Goal: Information Seeking & Learning: Learn about a topic

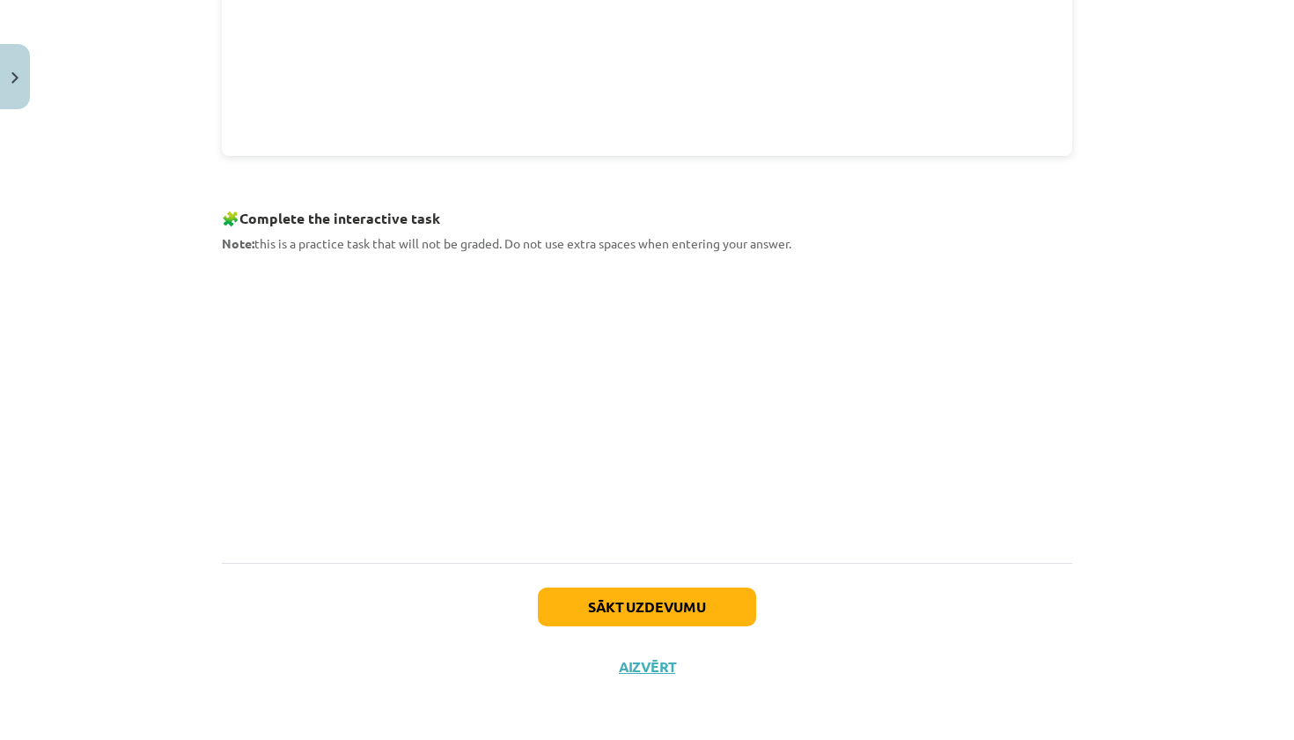
scroll to position [677, 0]
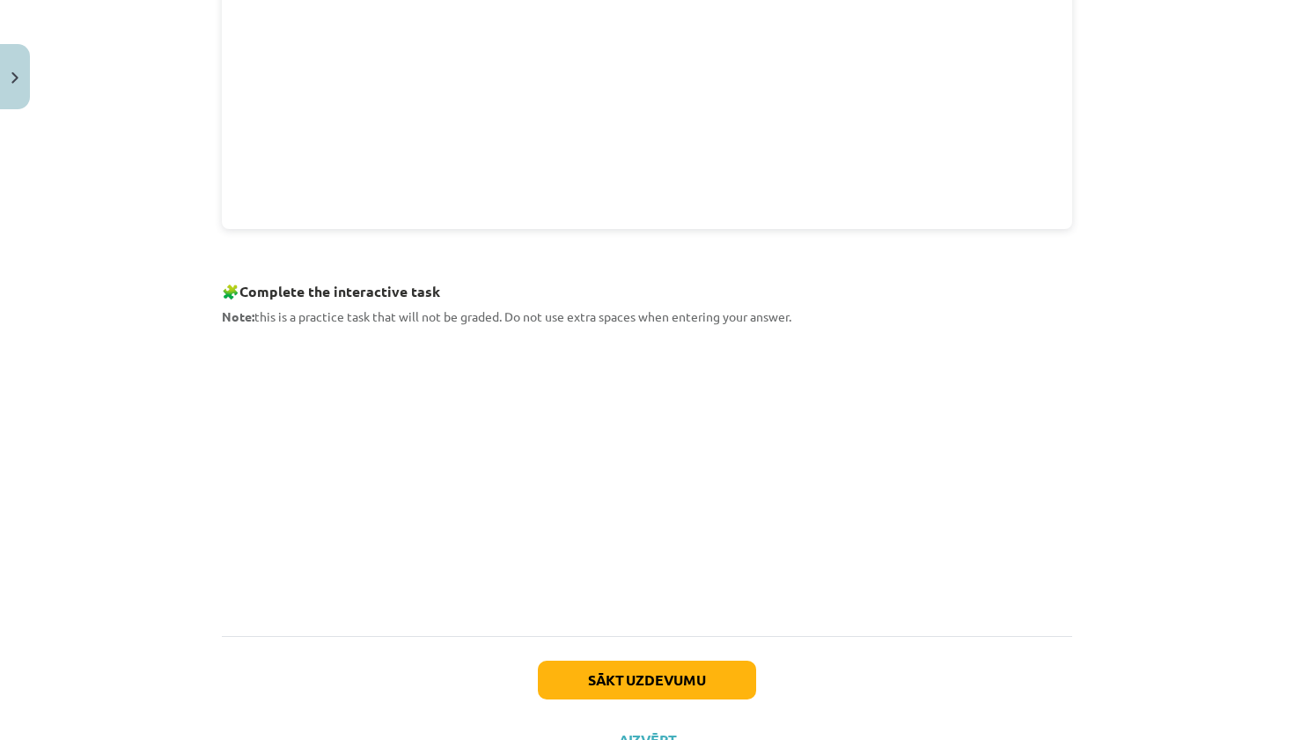
click at [182, 205] on div "Mācību tēma: Angļu valoda i - 10.[PERSON_NAME] 1.ieskaites mācību materiāls #9 …" at bounding box center [647, 370] width 1294 height 740
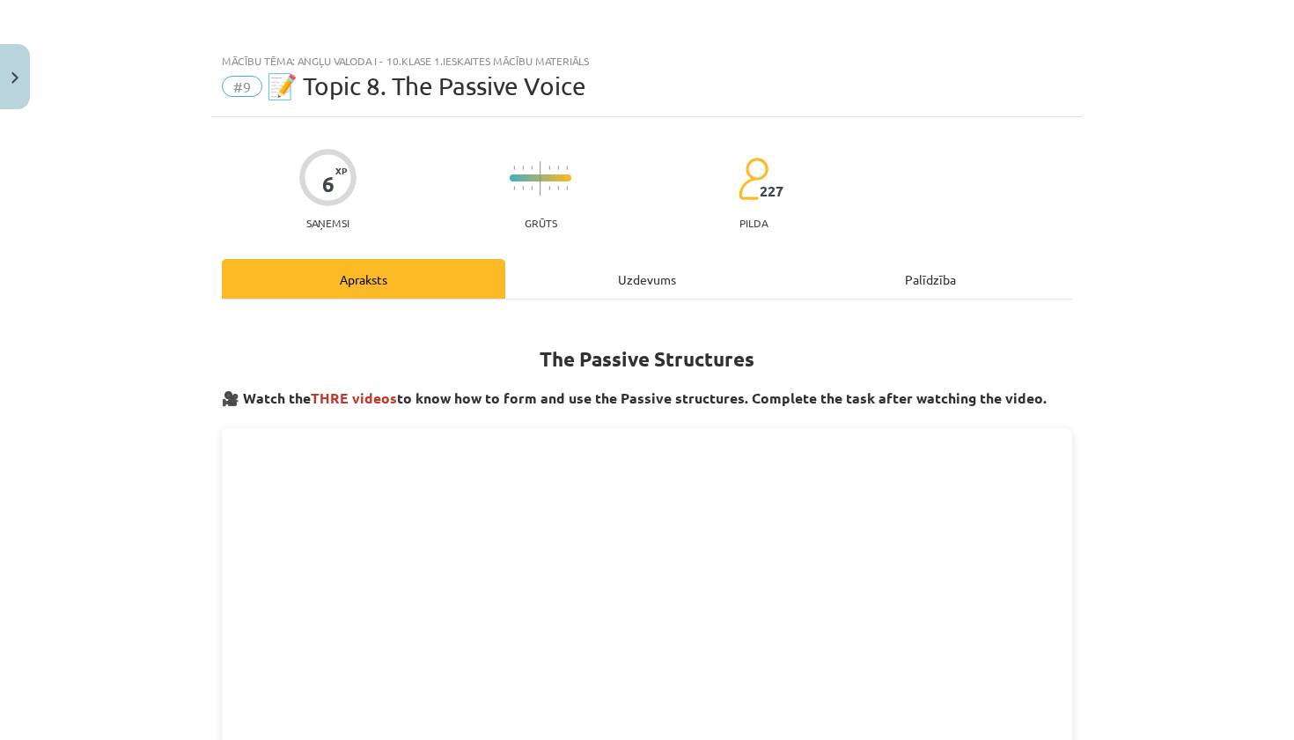
scroll to position [0, 0]
click at [591, 282] on div "Uzdevums" at bounding box center [646, 279] width 283 height 40
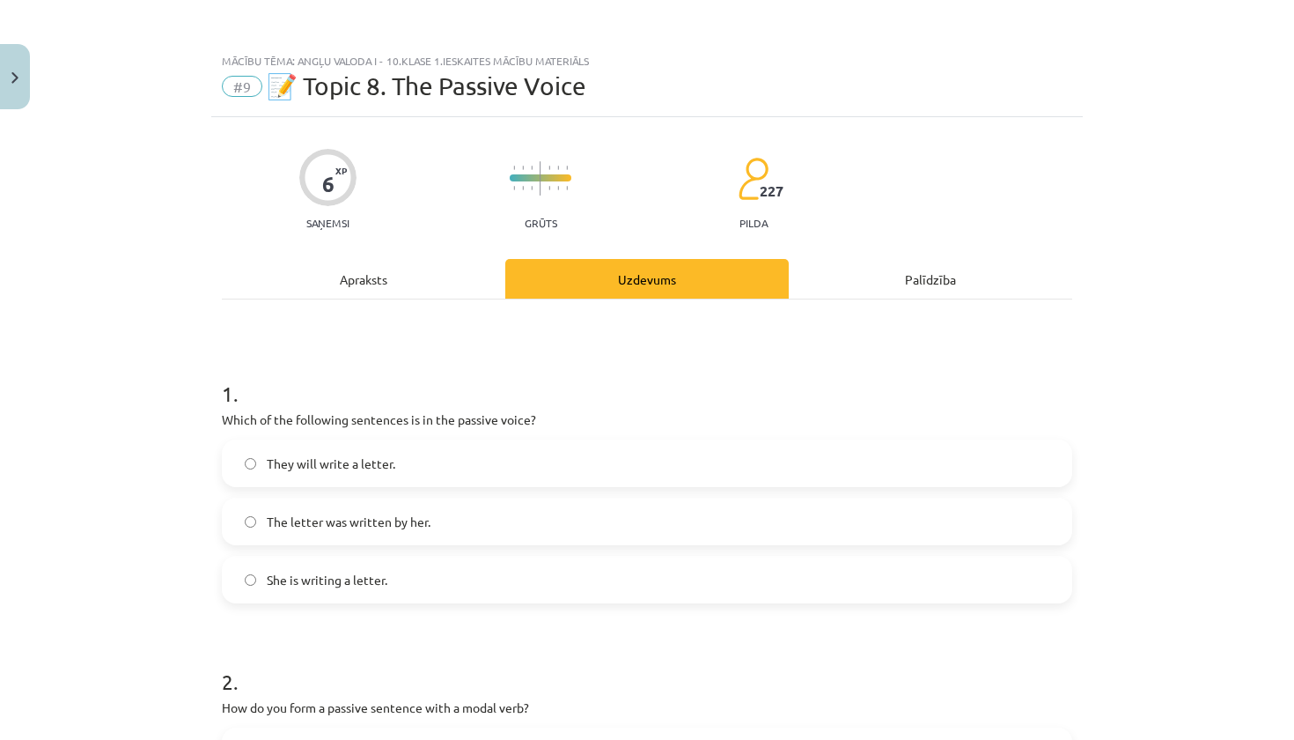
click at [430, 511] on label "The letter was written by her." at bounding box center [647, 521] width 847 height 44
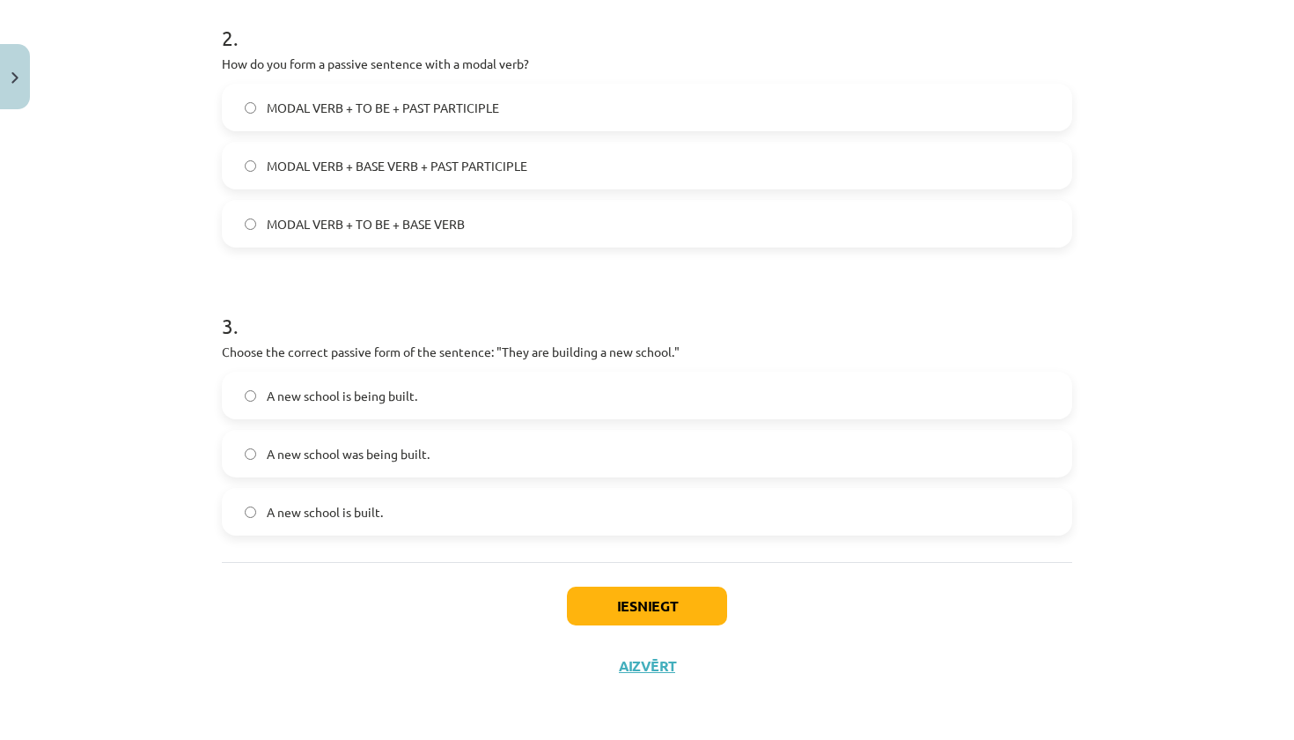
scroll to position [646, 0]
click at [299, 394] on span "A new school is being built." at bounding box center [342, 395] width 151 height 18
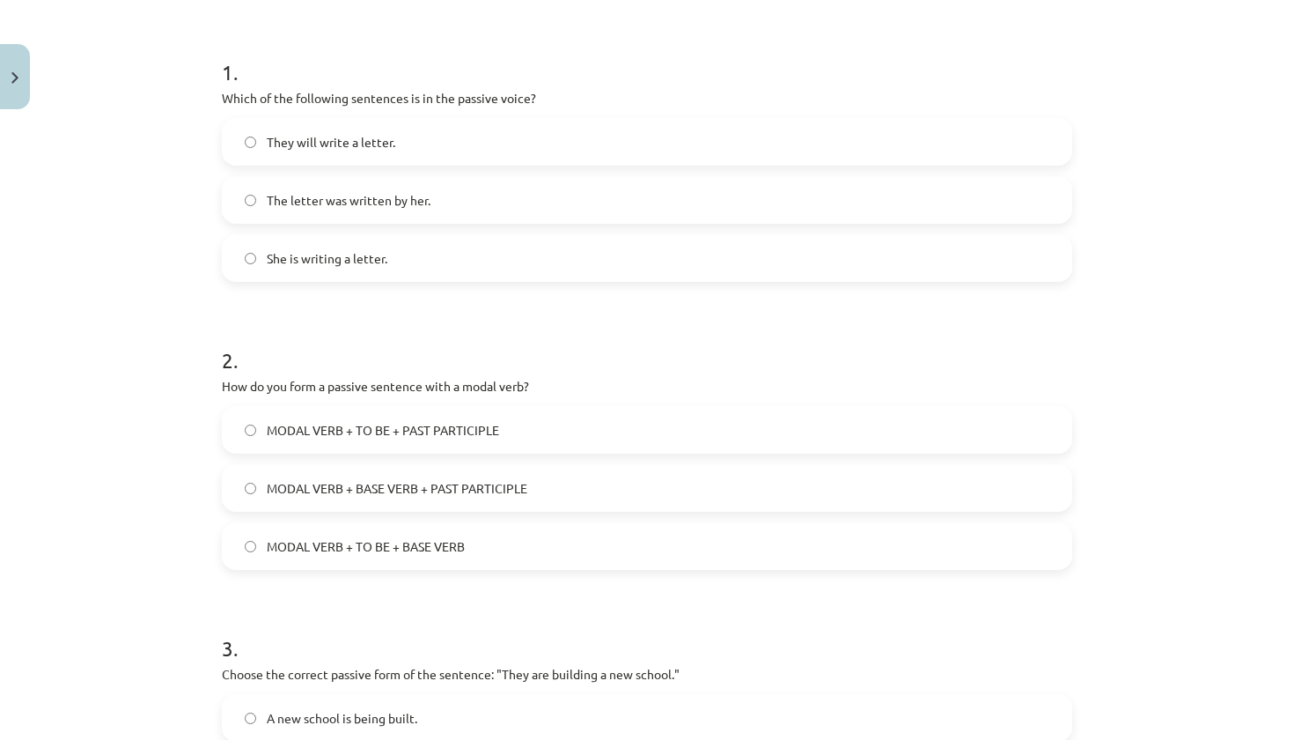
scroll to position [396, 0]
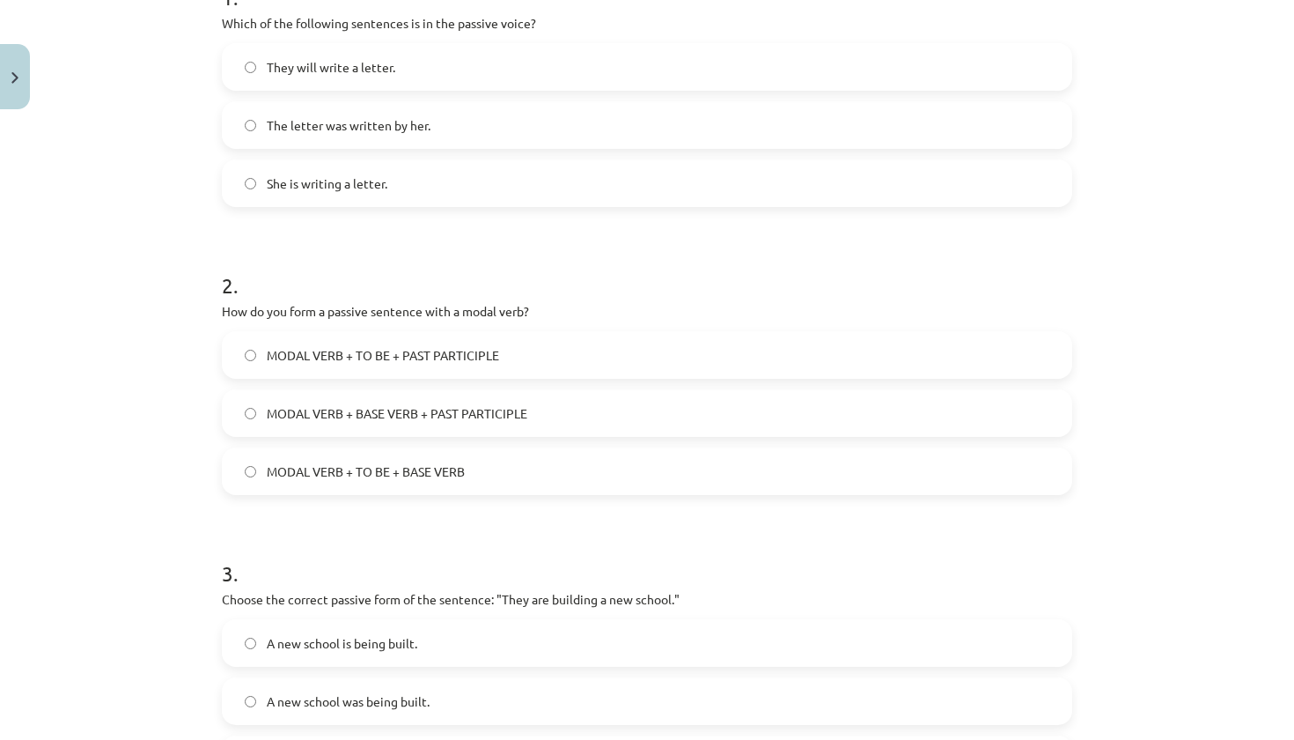
click at [398, 358] on span "MODAL VERB + TO BE + PAST PARTICIPLE" at bounding box center [383, 355] width 232 height 18
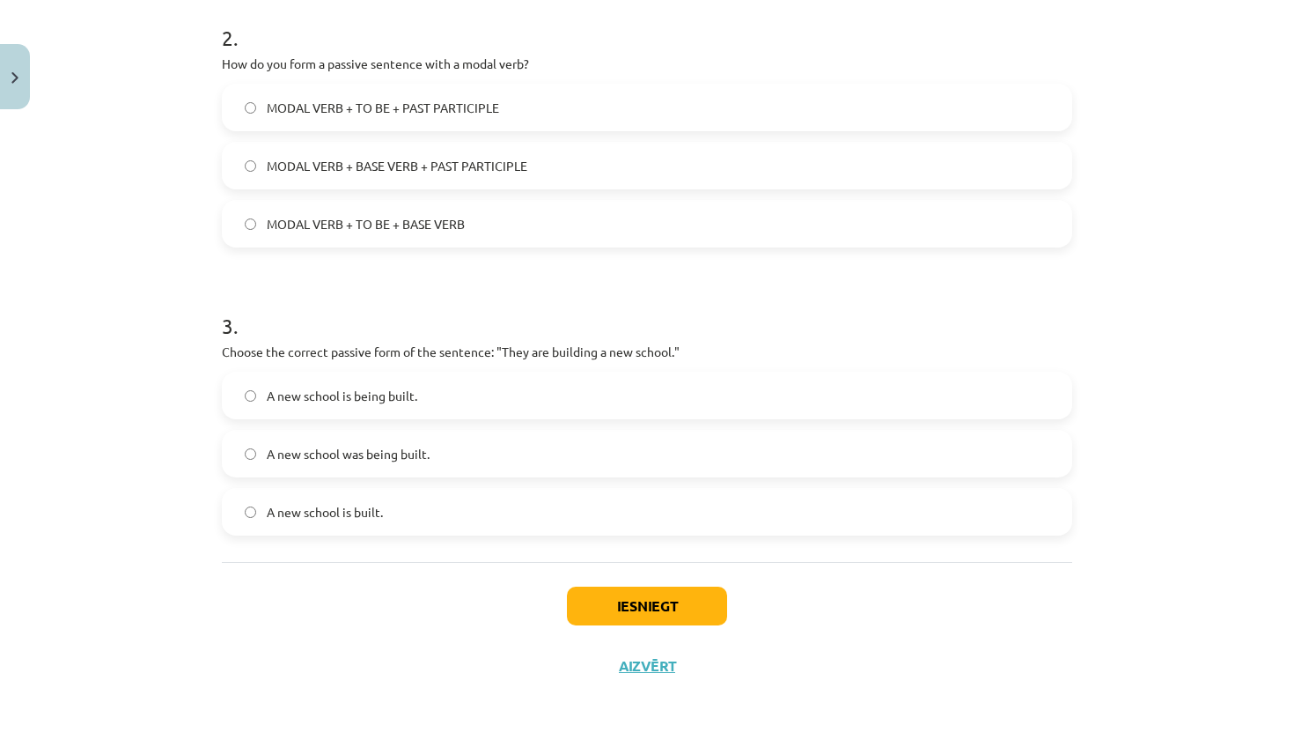
scroll to position [646, 0]
click at [616, 603] on button "Iesniegt" at bounding box center [647, 605] width 160 height 39
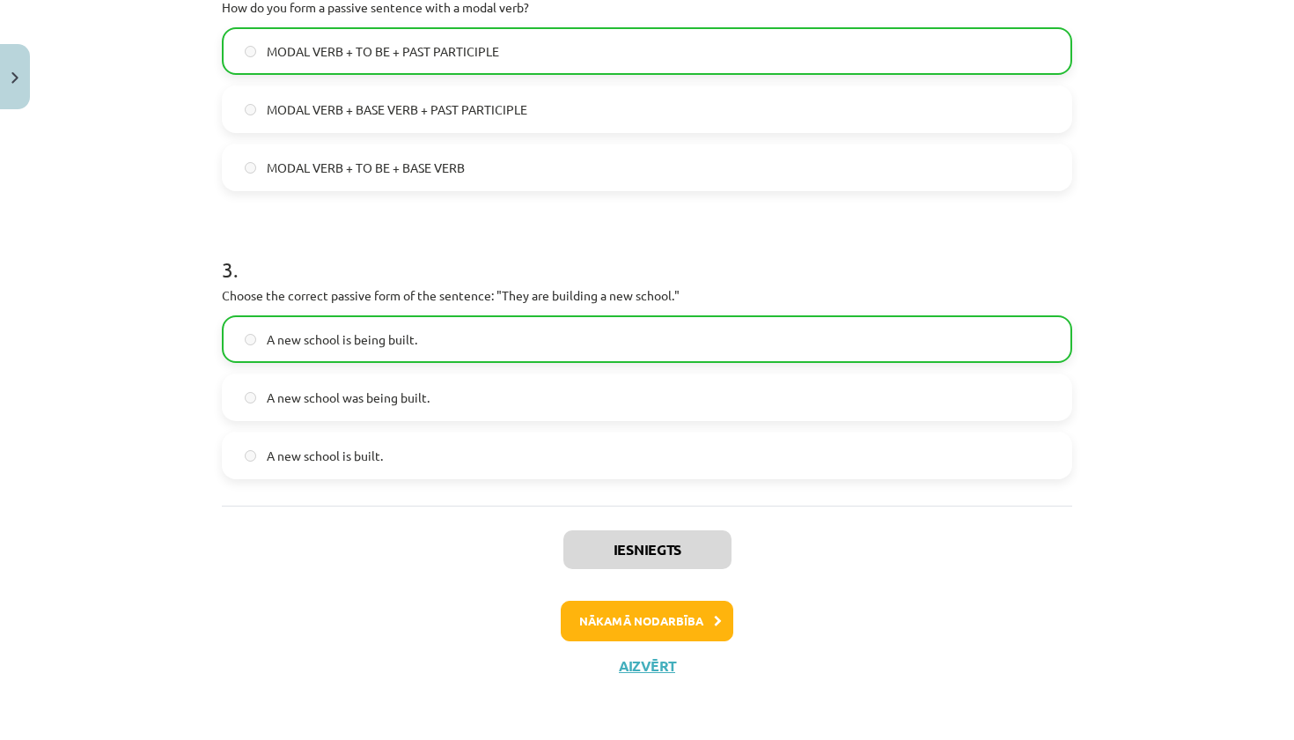
scroll to position [702, 0]
click at [666, 621] on button "Nākamā nodarbība" at bounding box center [647, 620] width 173 height 40
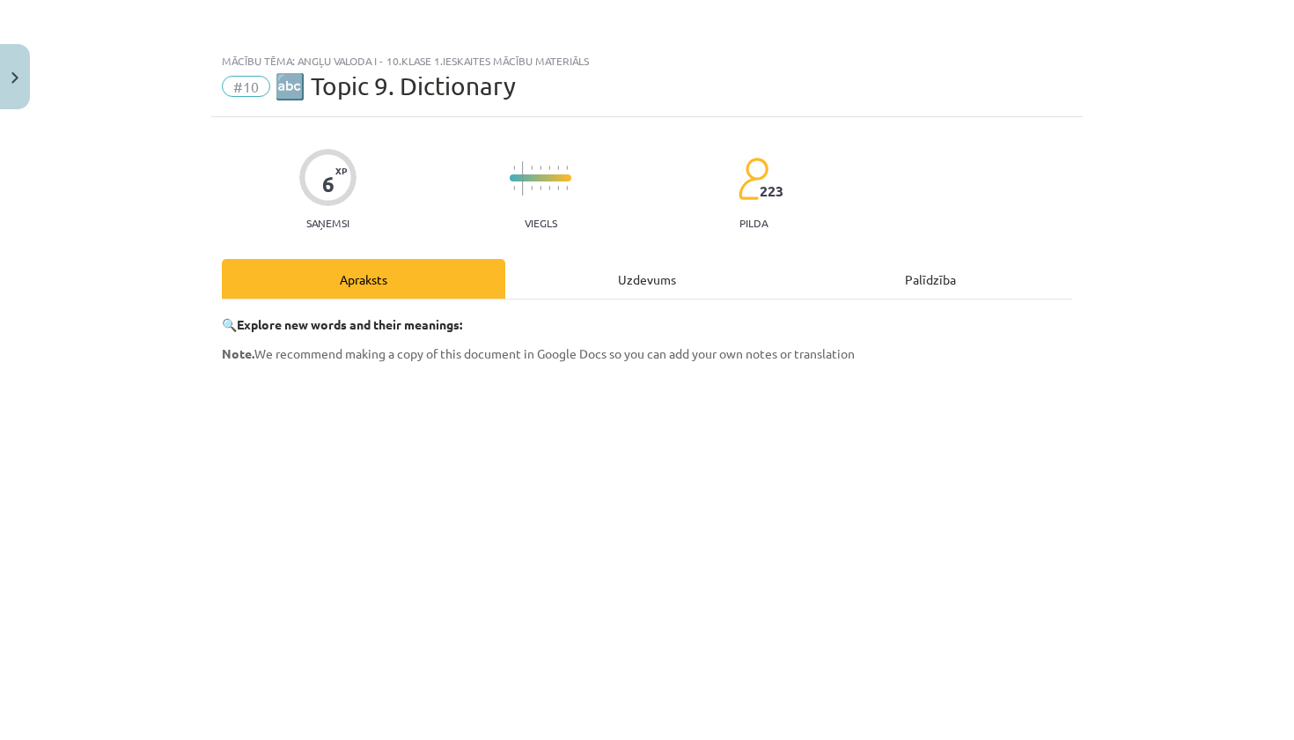
scroll to position [0, 0]
click at [665, 363] on div "🔍 Explore new words and their meanings: Note. We recommend making a copy of thi…" at bounding box center [647, 624] width 850 height 619
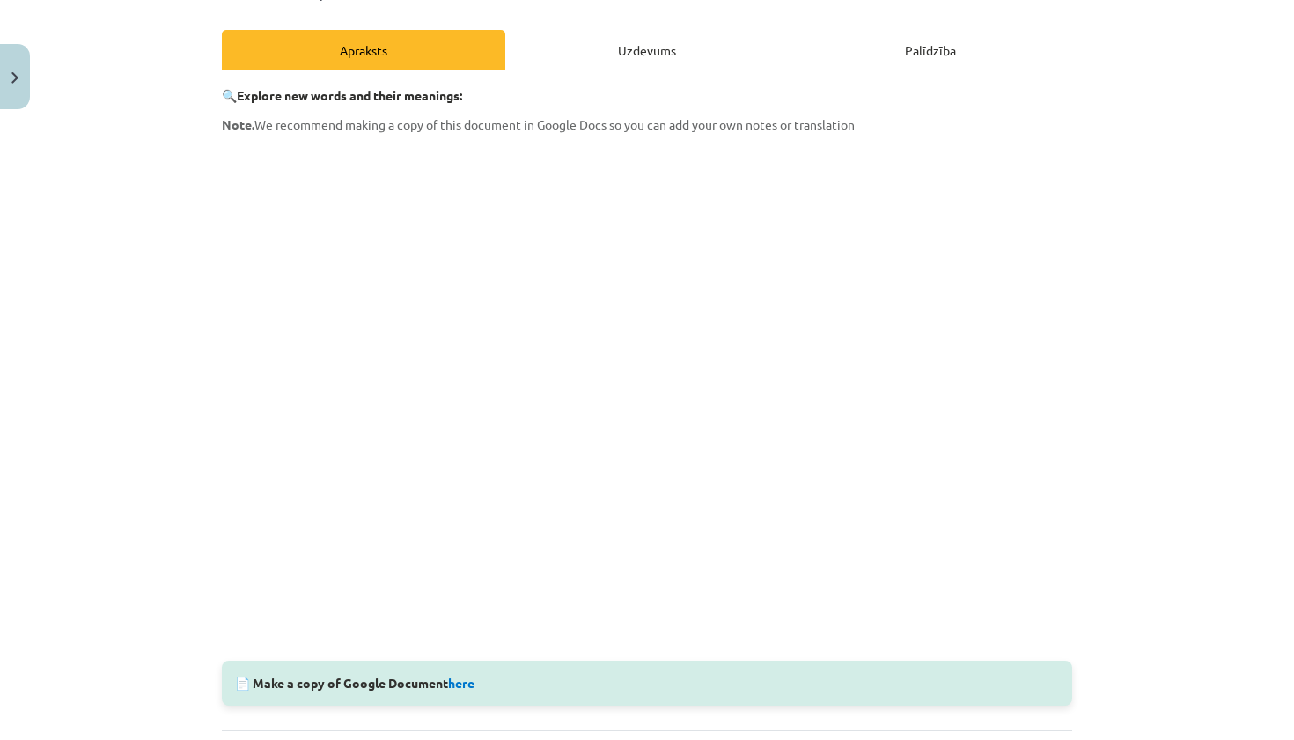
scroll to position [231, 0]
click at [568, 63] on div "Uzdevums" at bounding box center [646, 48] width 283 height 40
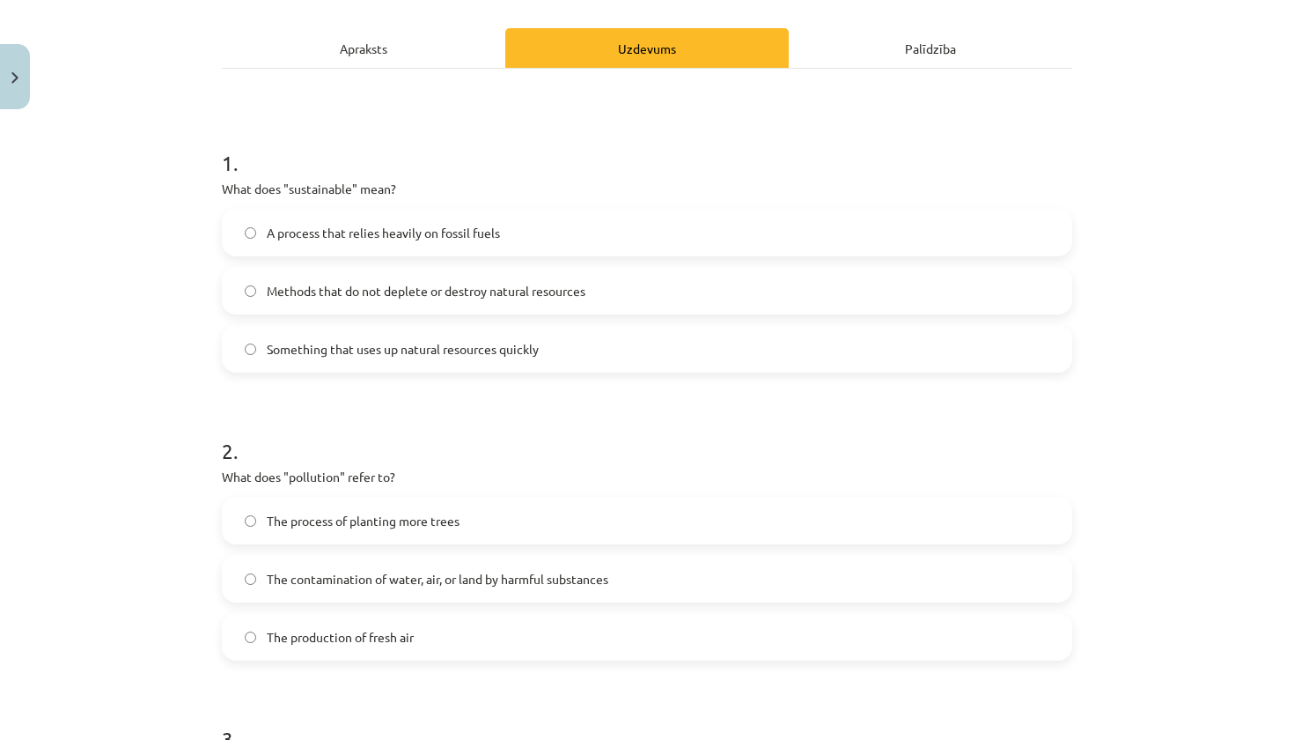
scroll to position [44, 0]
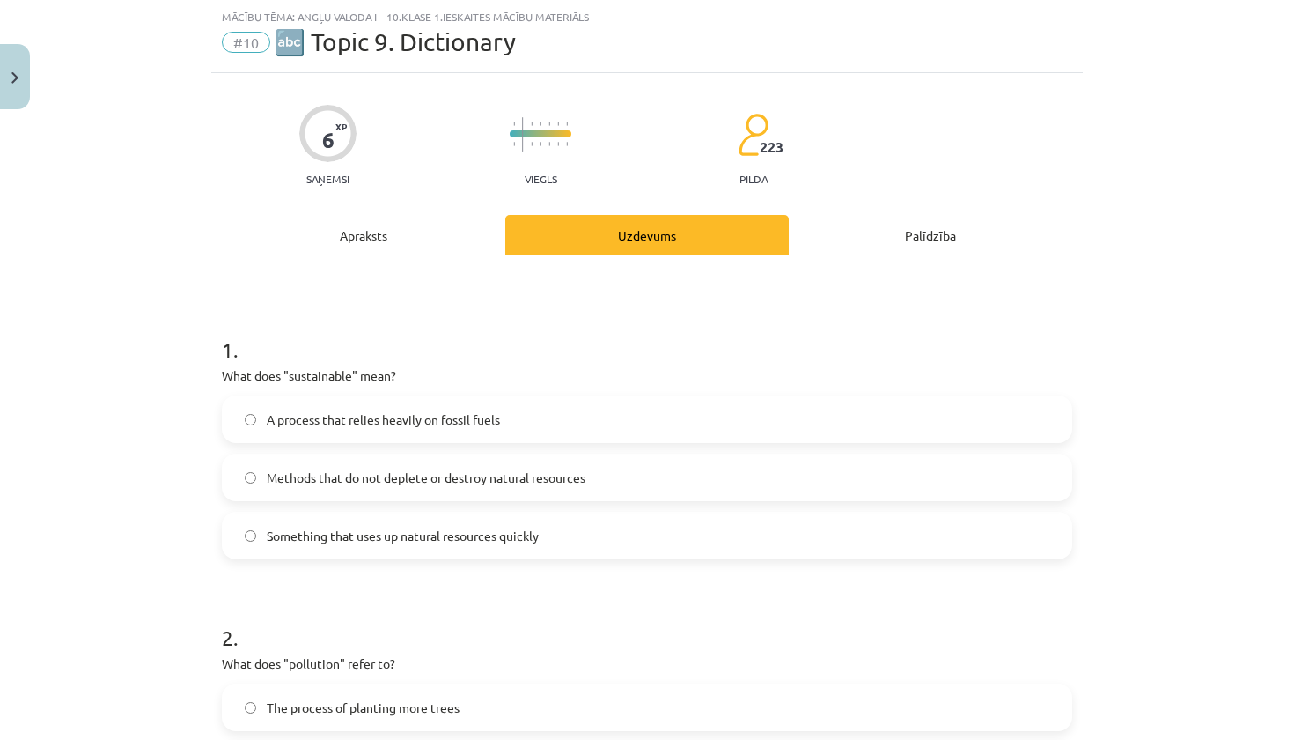
click at [335, 248] on div "Apraksts" at bounding box center [363, 235] width 283 height 40
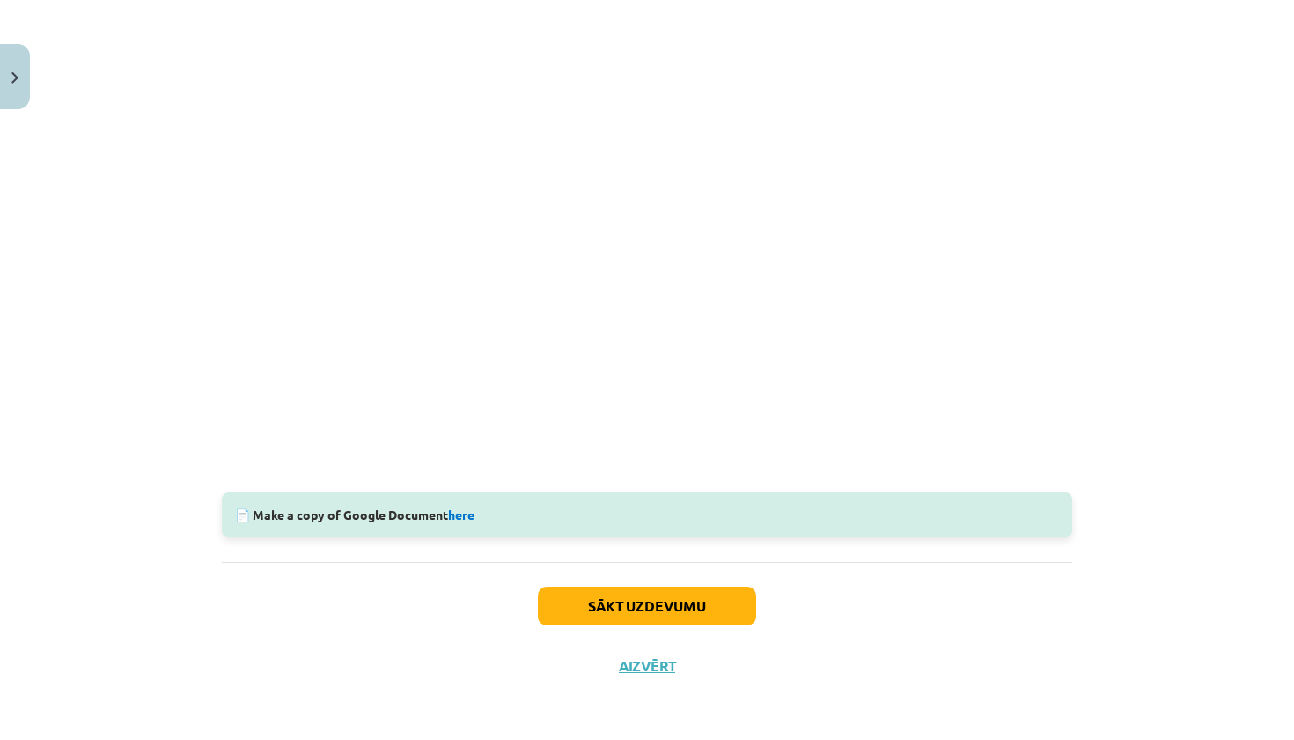
scroll to position [401, 0]
click at [471, 512] on link "here" at bounding box center [461, 514] width 26 height 16
click at [597, 620] on button "Sākt uzdevumu" at bounding box center [647, 605] width 218 height 39
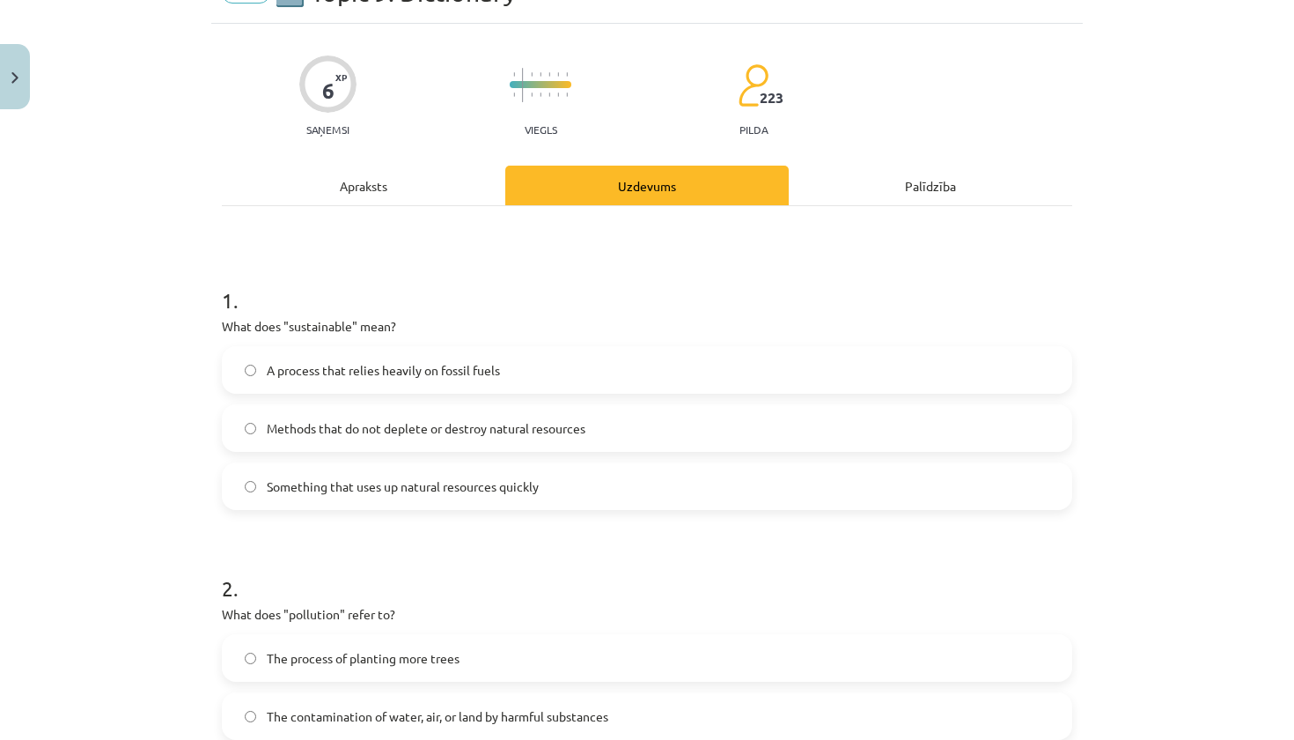
scroll to position [44, 0]
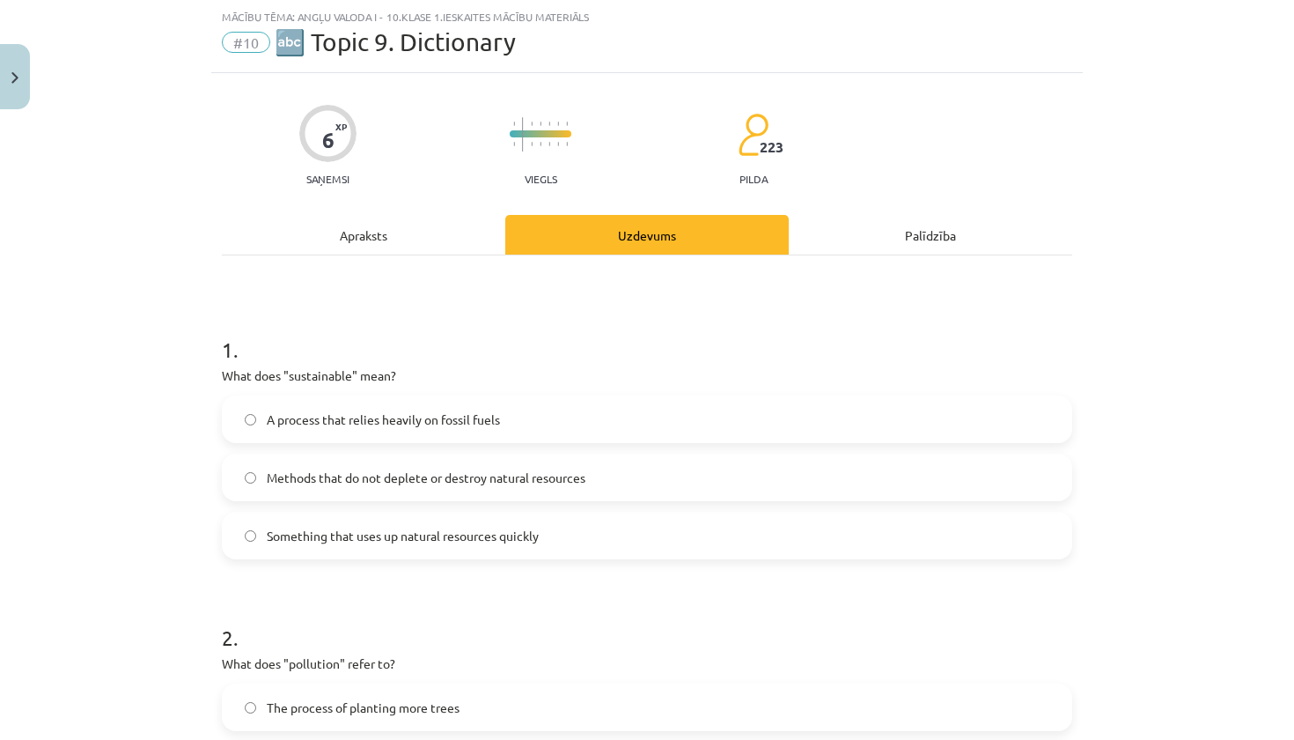
click at [406, 479] on span "Methods that do not deplete or destroy natural resources" at bounding box center [426, 477] width 319 height 18
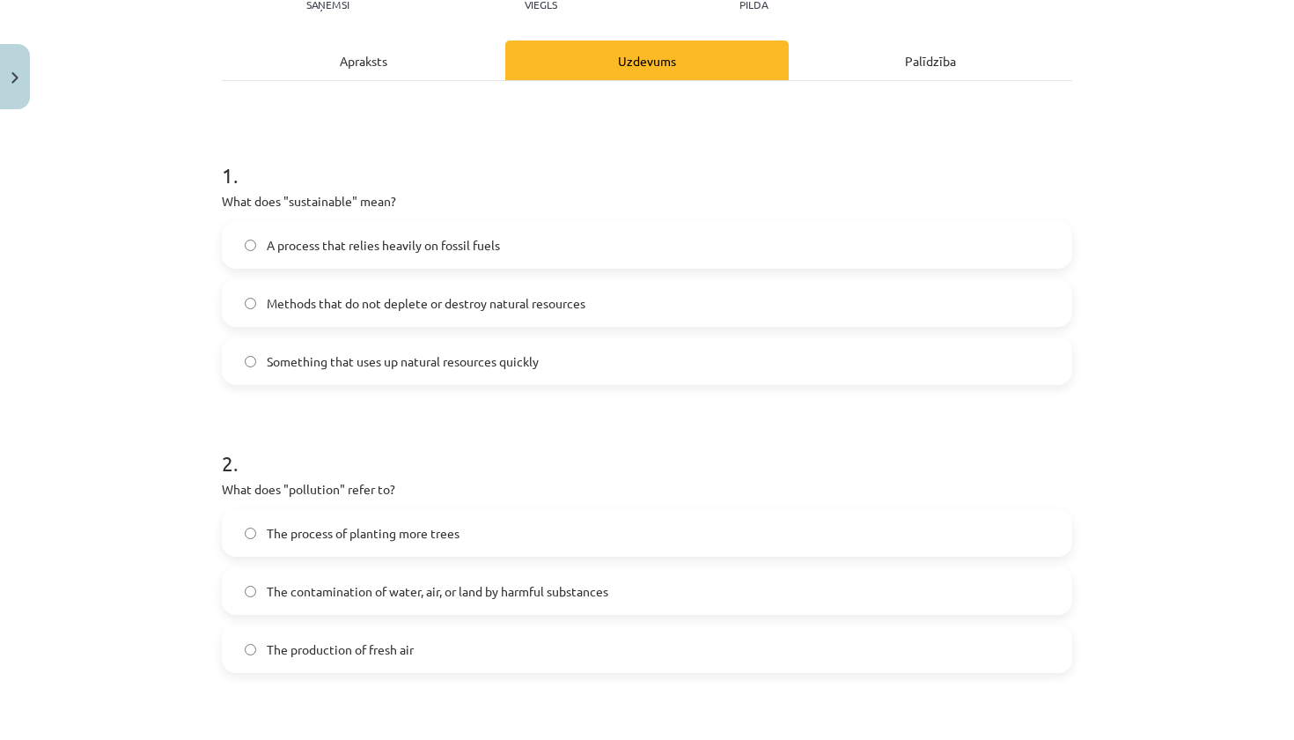
scroll to position [237, 0]
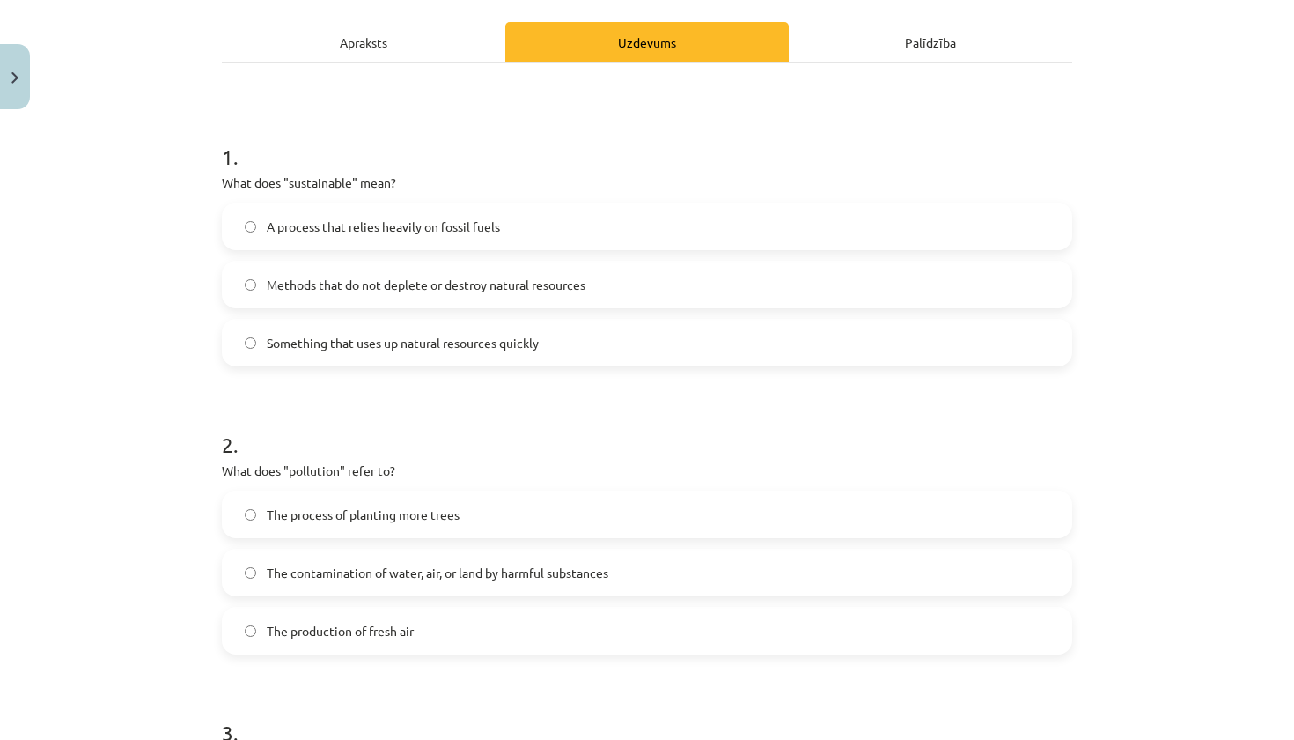
click at [328, 574] on span "The contamination of water, air, or land by harmful substances" at bounding box center [438, 572] width 342 height 18
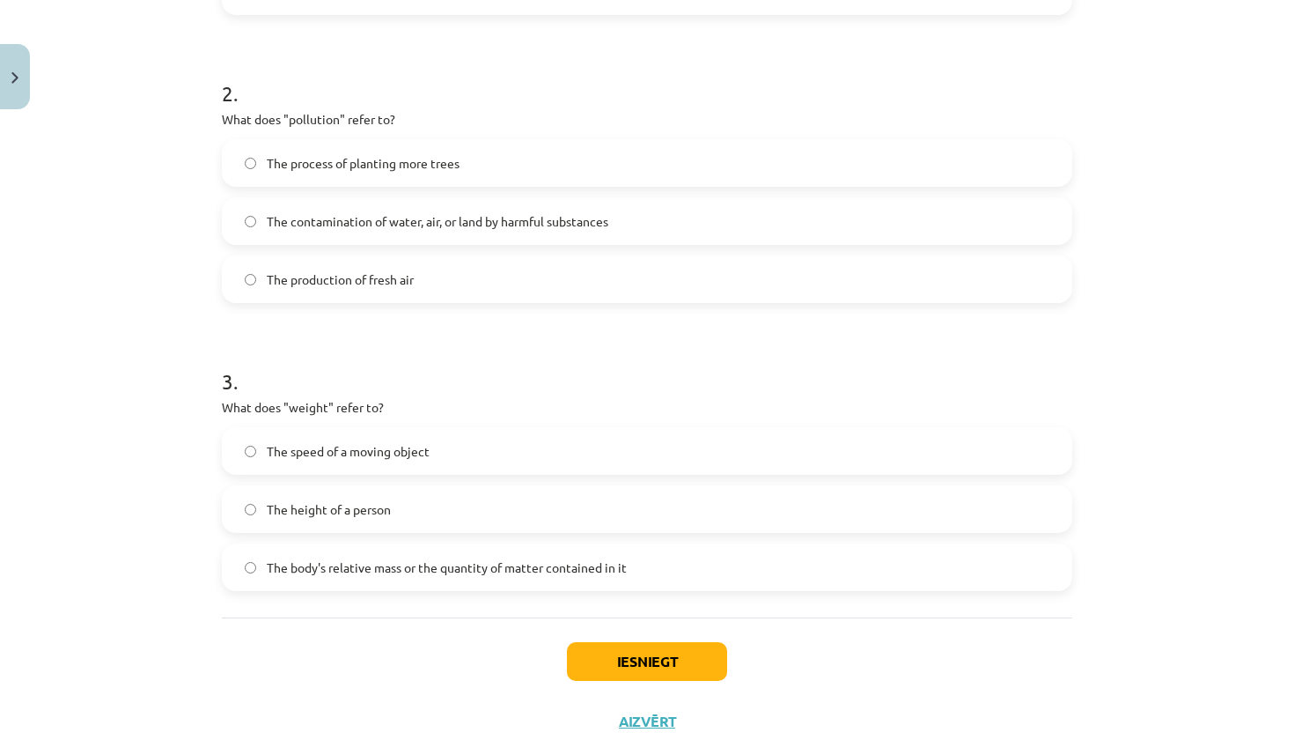
scroll to position [587, 0]
click at [328, 574] on span "The body's relative mass or the quantity of matter contained in it" at bounding box center [447, 568] width 360 height 18
click at [617, 655] on button "Iesniegt" at bounding box center [647, 662] width 160 height 39
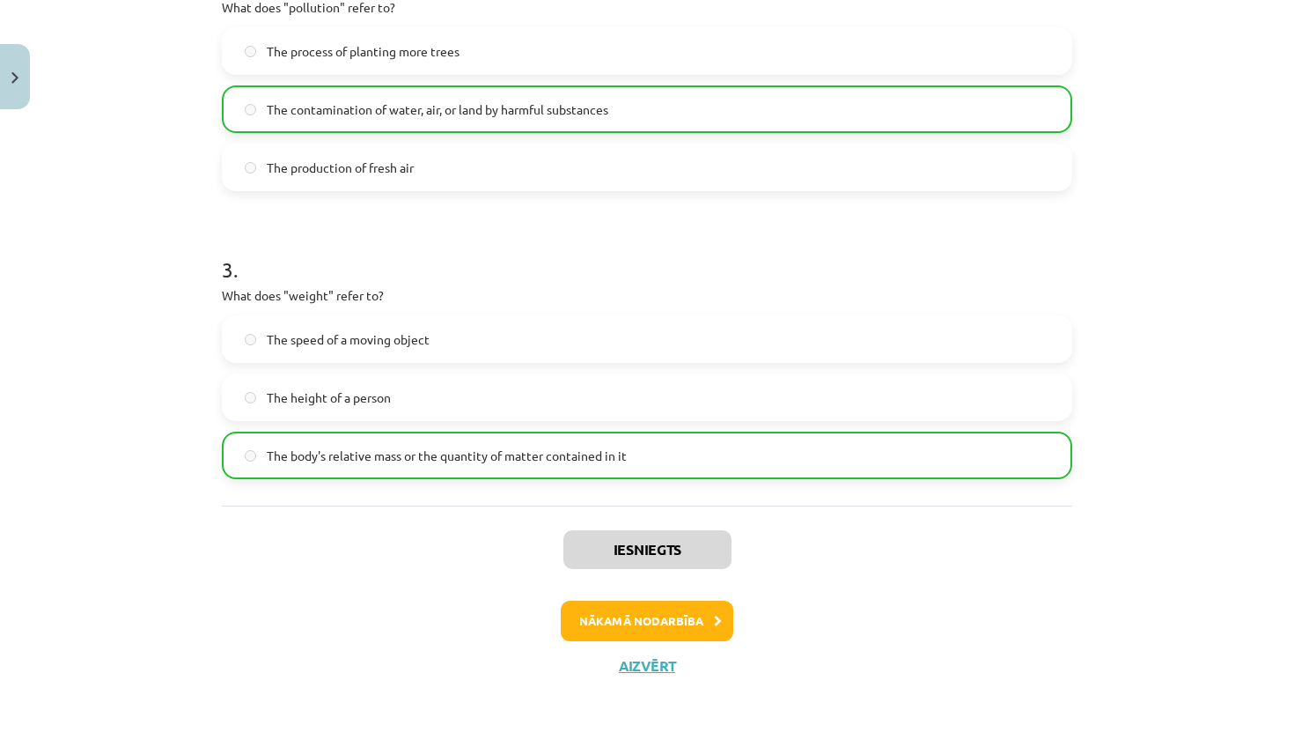
scroll to position [702, 0]
click at [643, 622] on button "Nākamā nodarbība" at bounding box center [647, 620] width 173 height 40
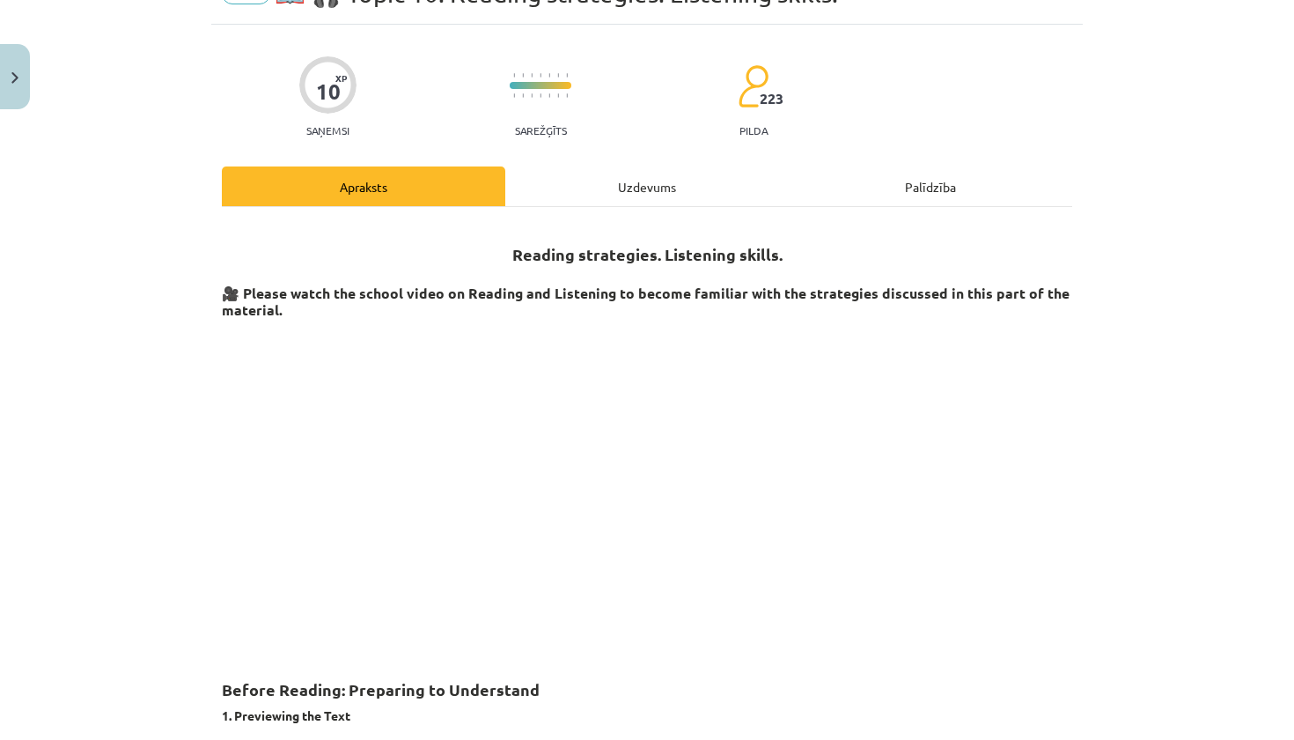
scroll to position [96, 0]
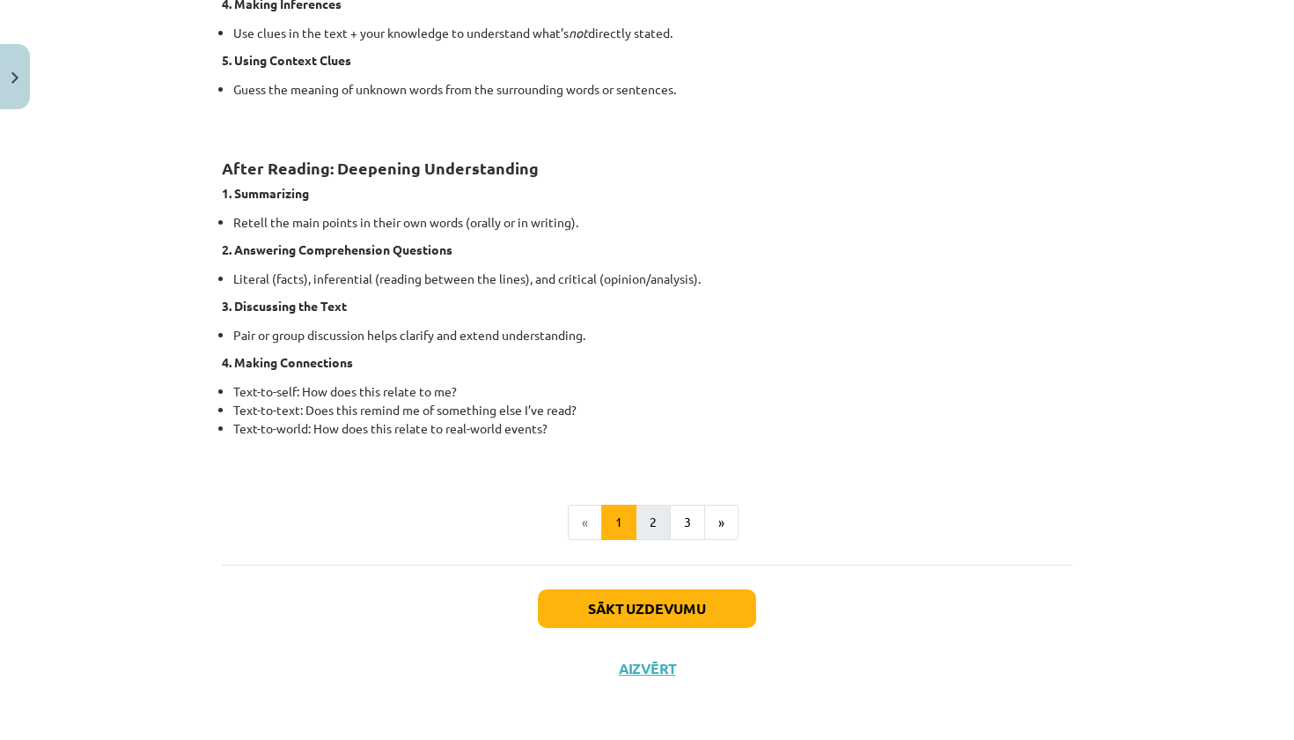
click at [649, 523] on button "2" at bounding box center [653, 521] width 35 height 35
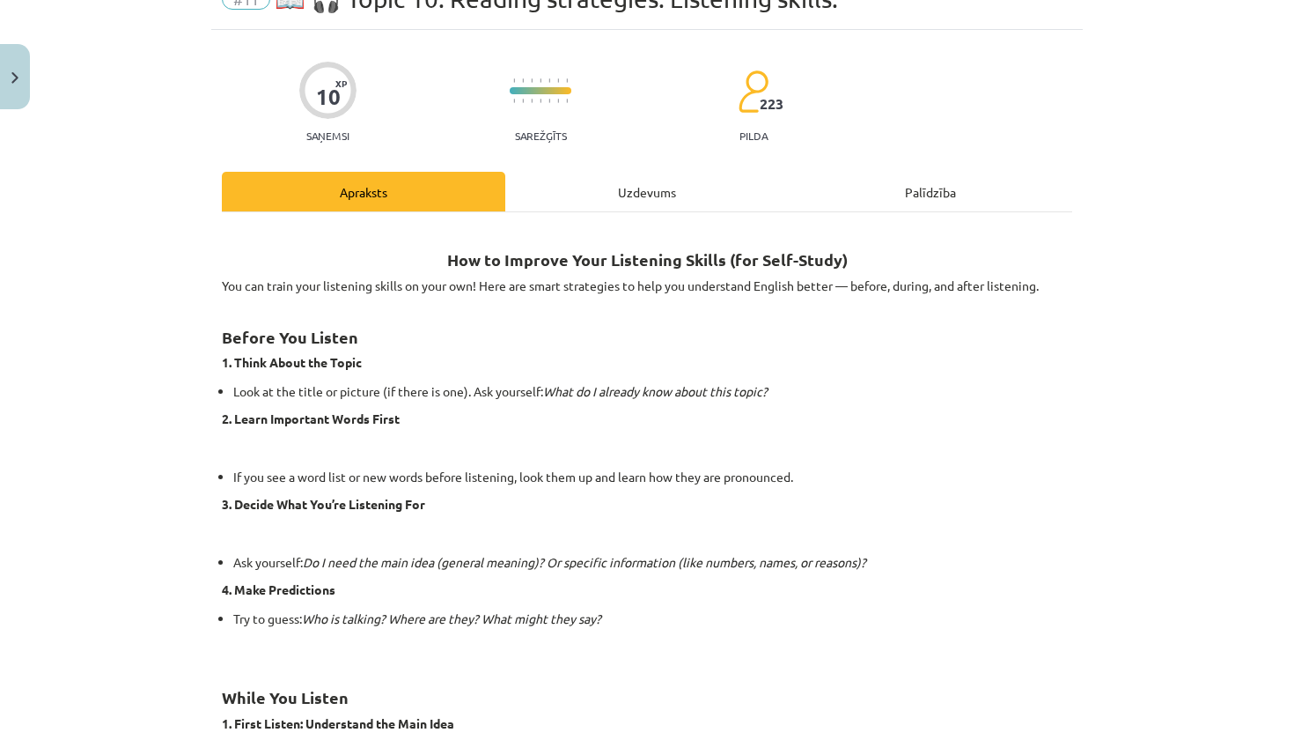
scroll to position [86, 0]
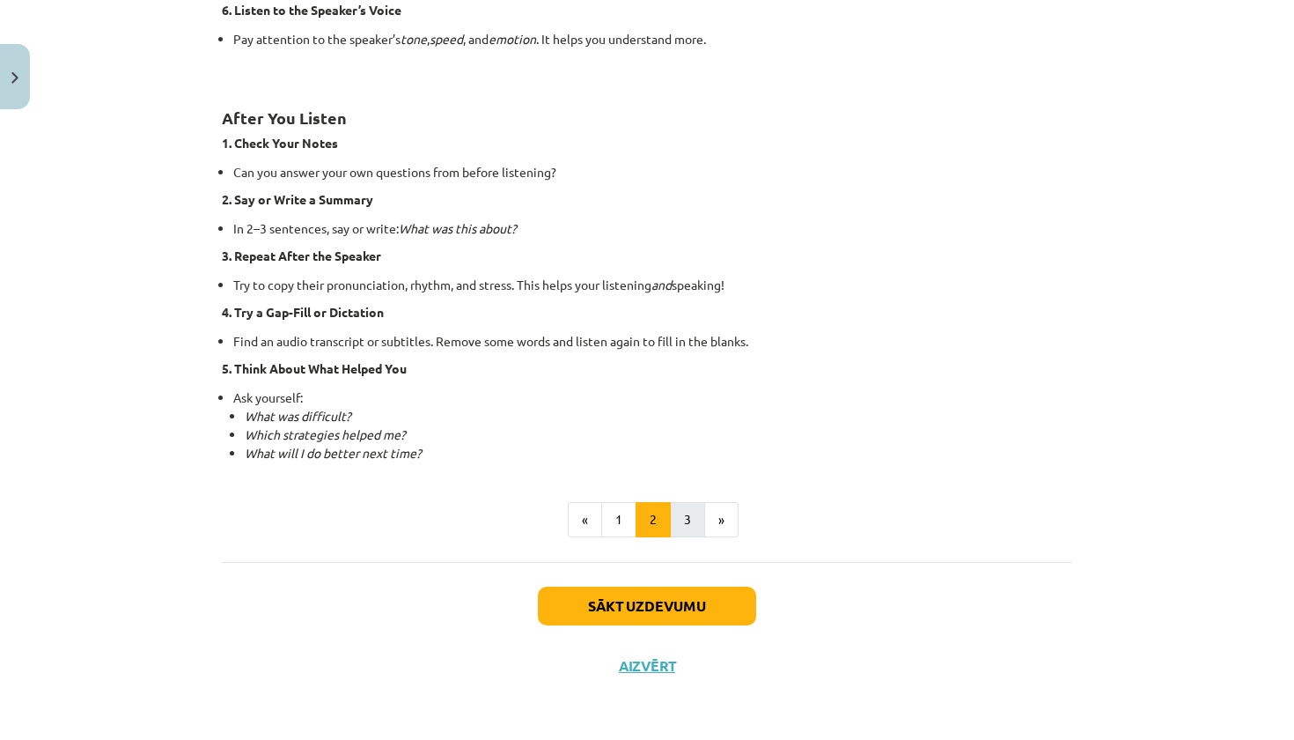
click at [688, 531] on button "3" at bounding box center [687, 519] width 35 height 35
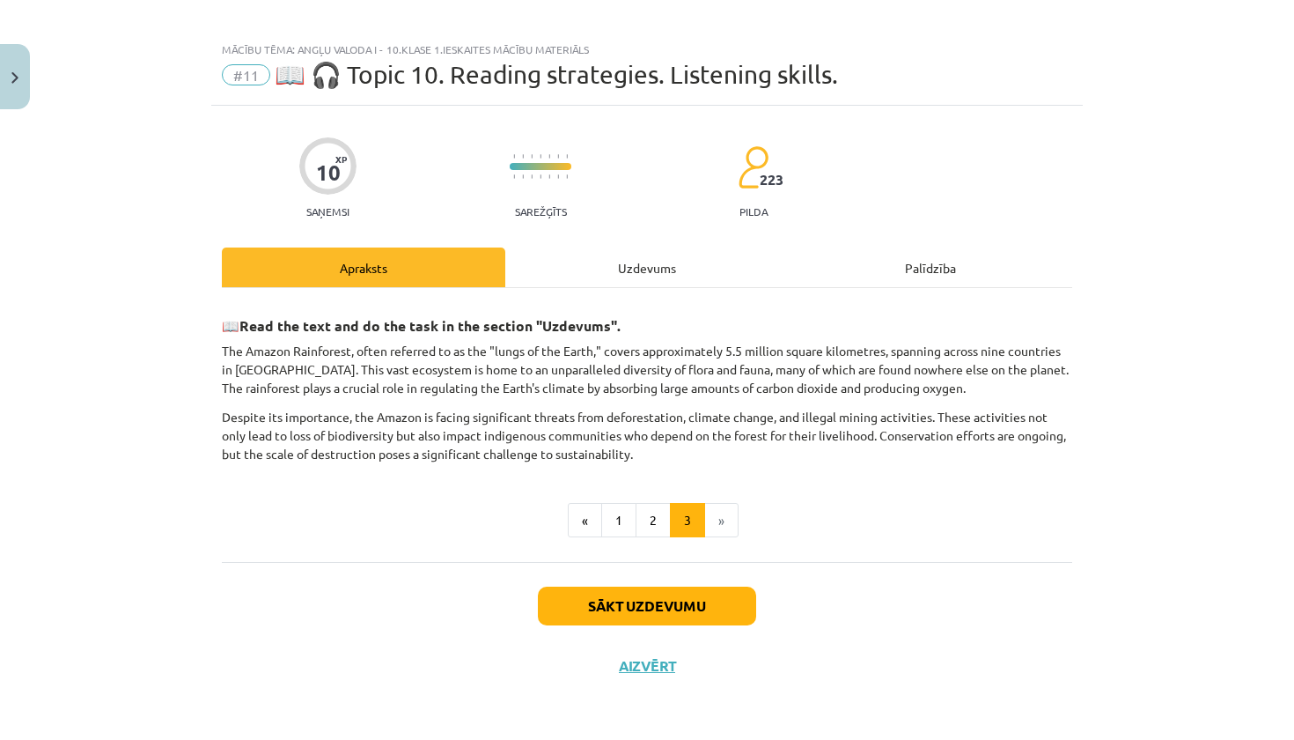
click at [647, 279] on div "Uzdevums" at bounding box center [646, 267] width 283 height 40
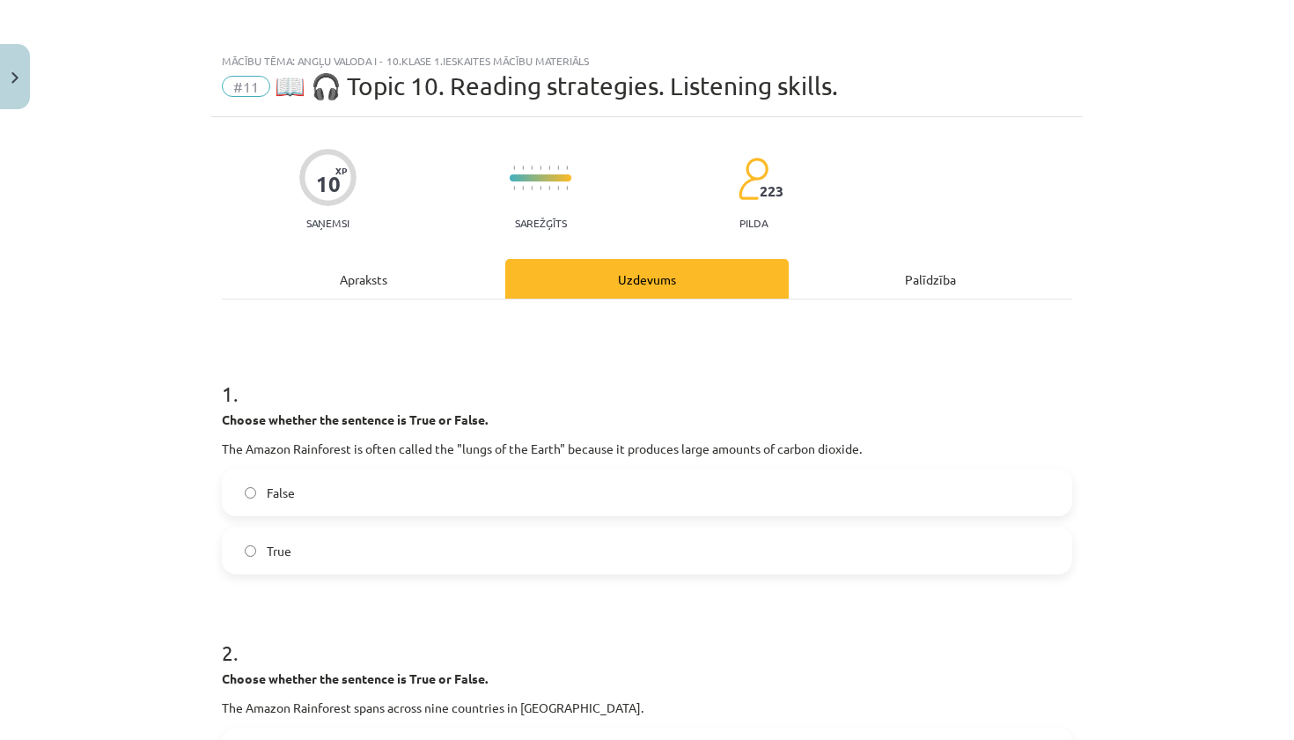
scroll to position [0, 0]
click at [477, 495] on label "False" at bounding box center [647, 492] width 847 height 44
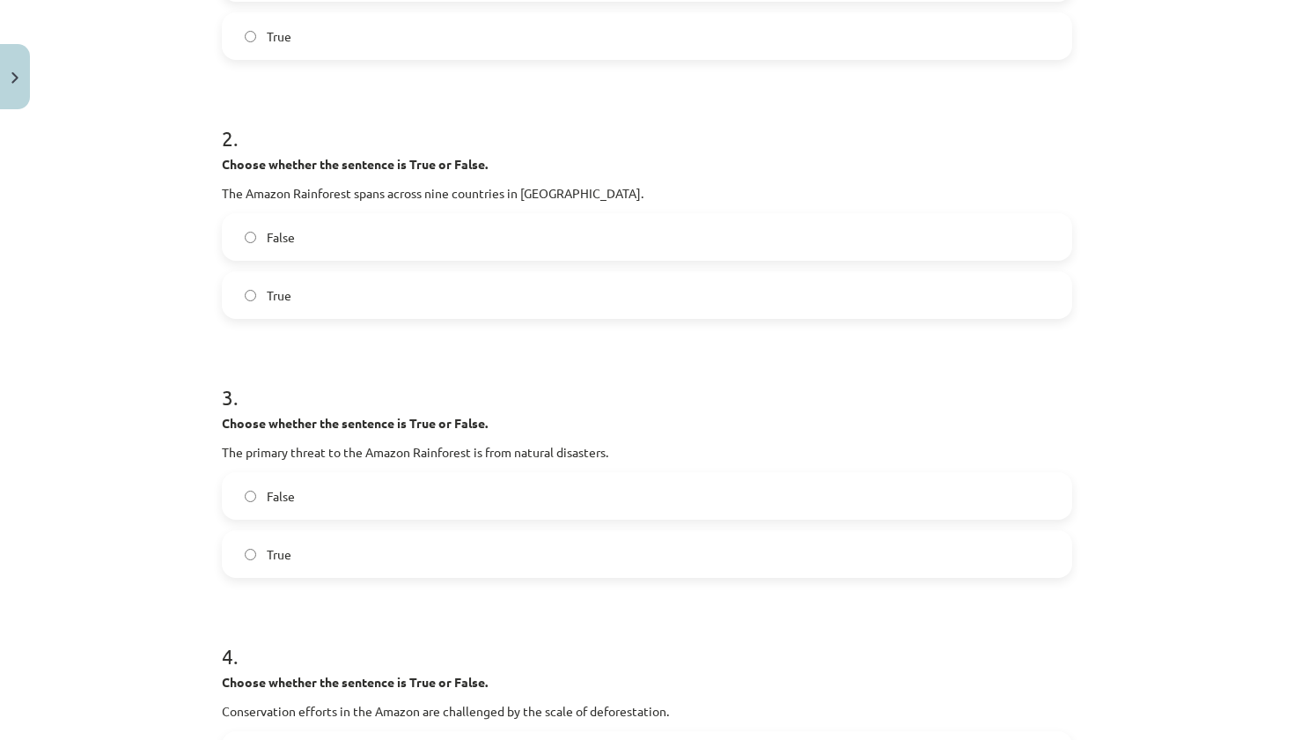
scroll to position [517, 0]
click at [371, 284] on label "True" at bounding box center [647, 292] width 847 height 44
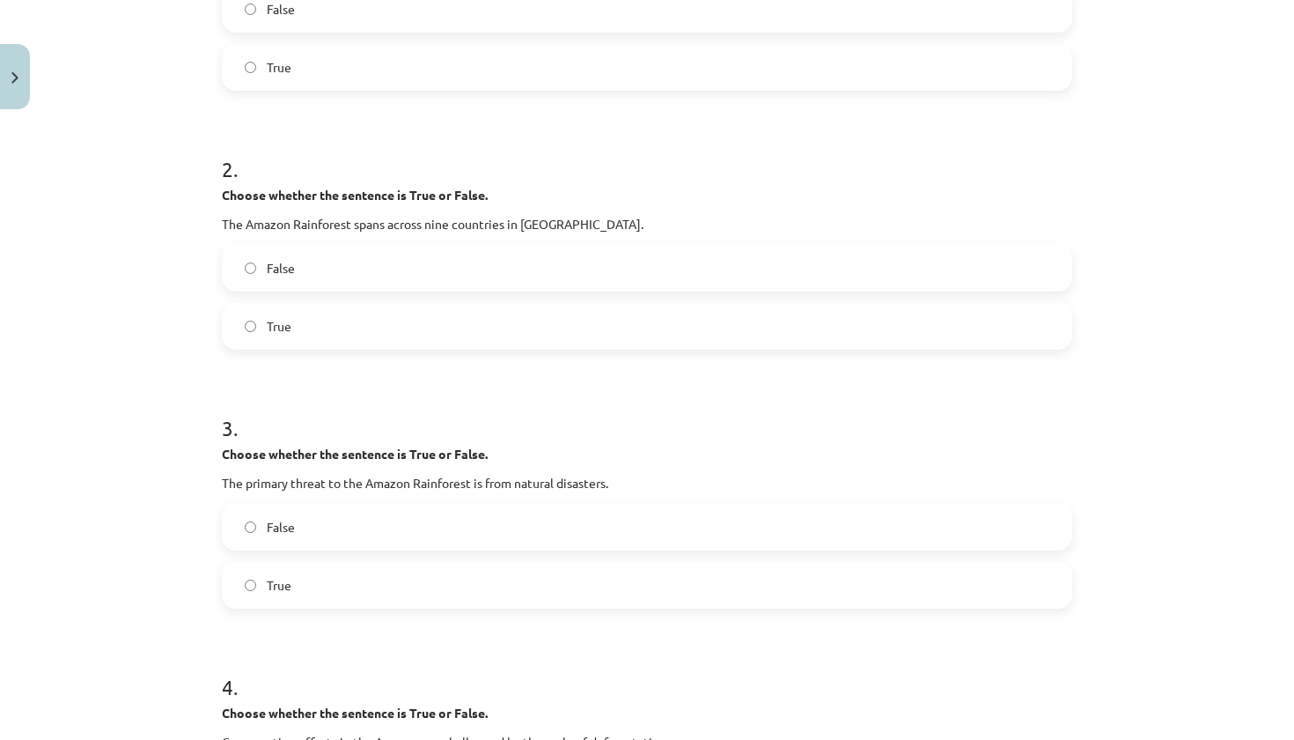
scroll to position [504, 0]
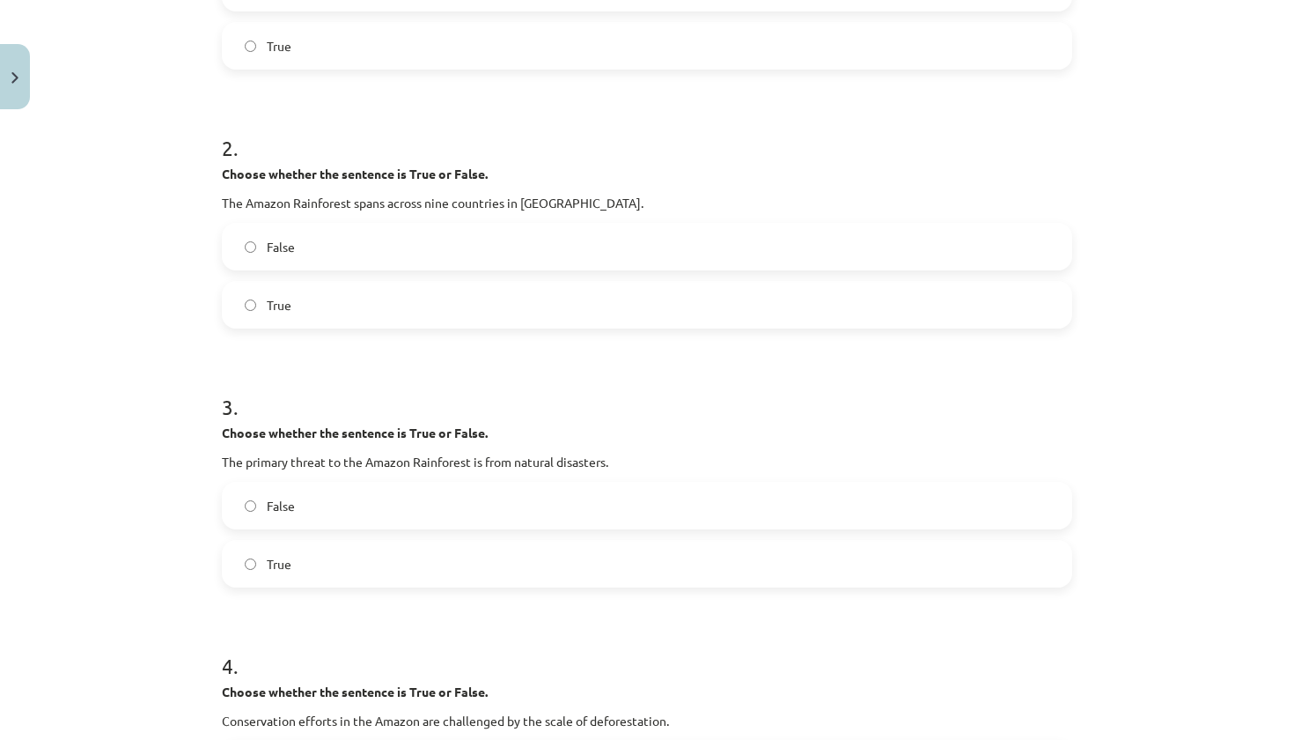
click at [313, 556] on label "True" at bounding box center [647, 563] width 847 height 44
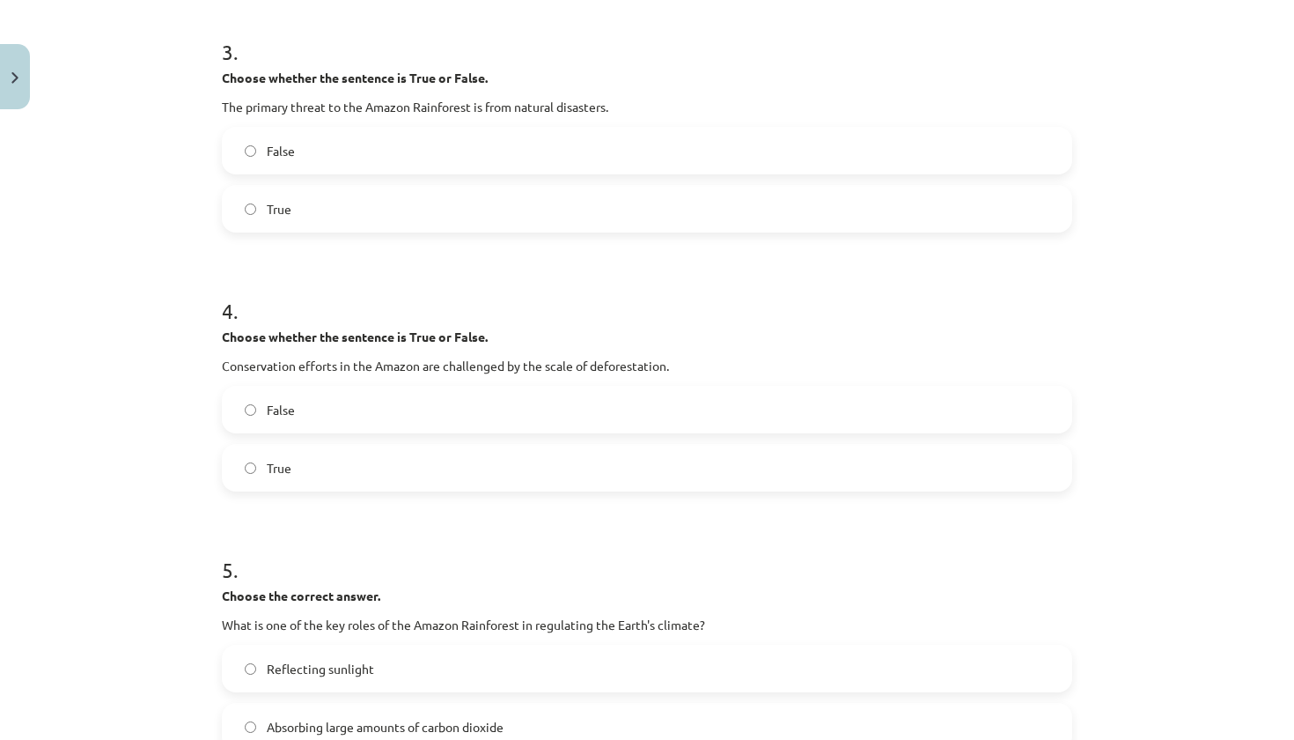
scroll to position [867, 0]
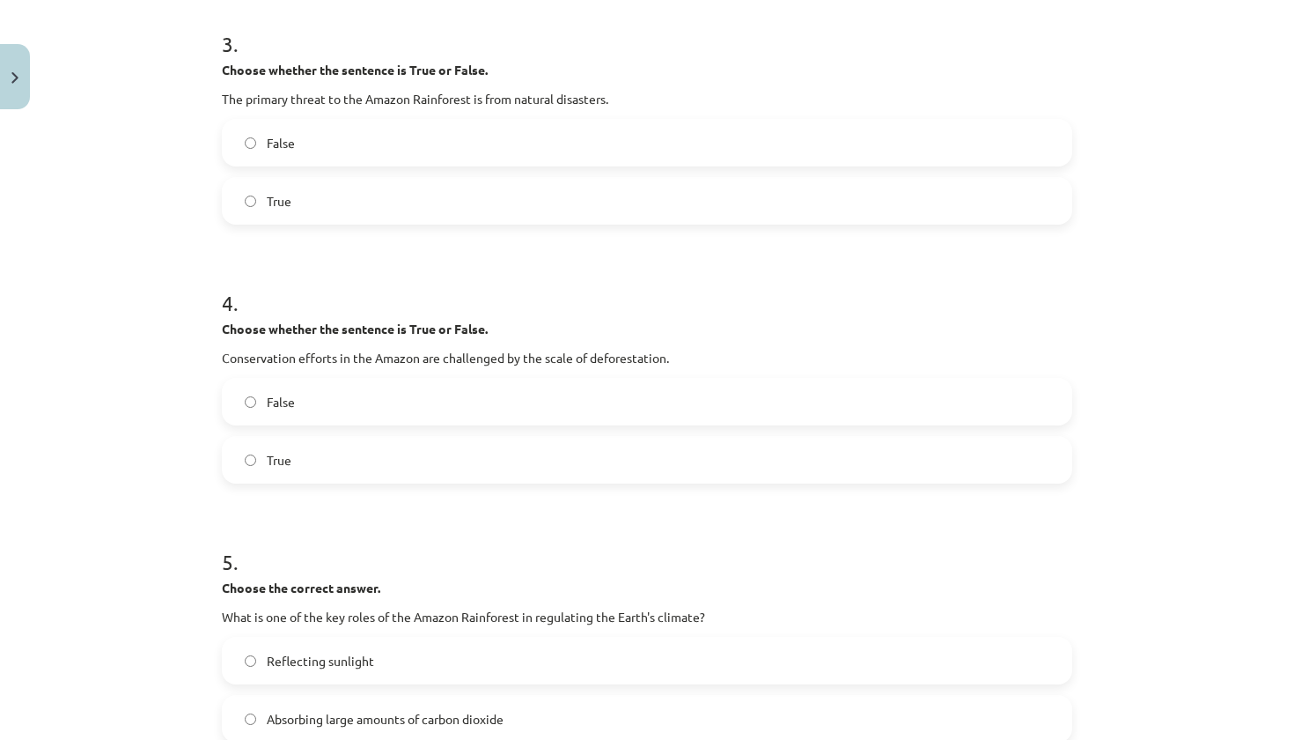
click at [484, 458] on label "True" at bounding box center [647, 460] width 847 height 44
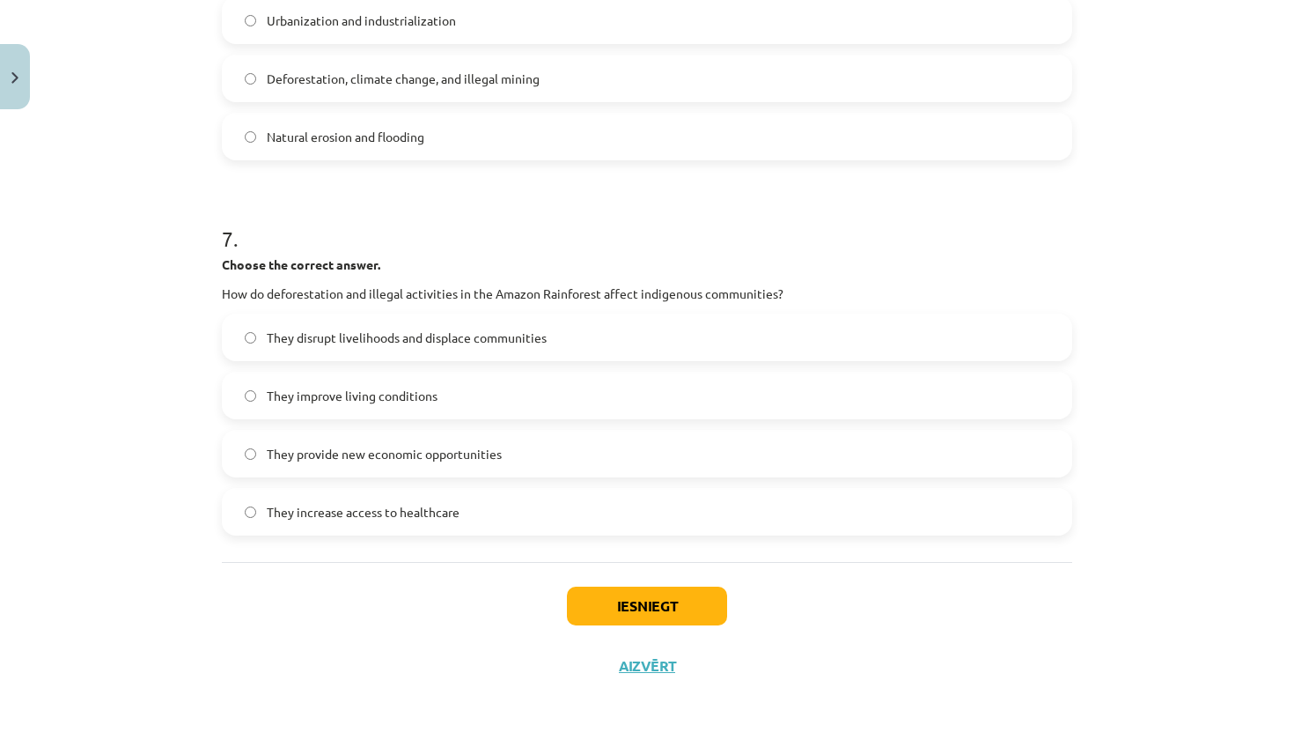
scroll to position [57, 0]
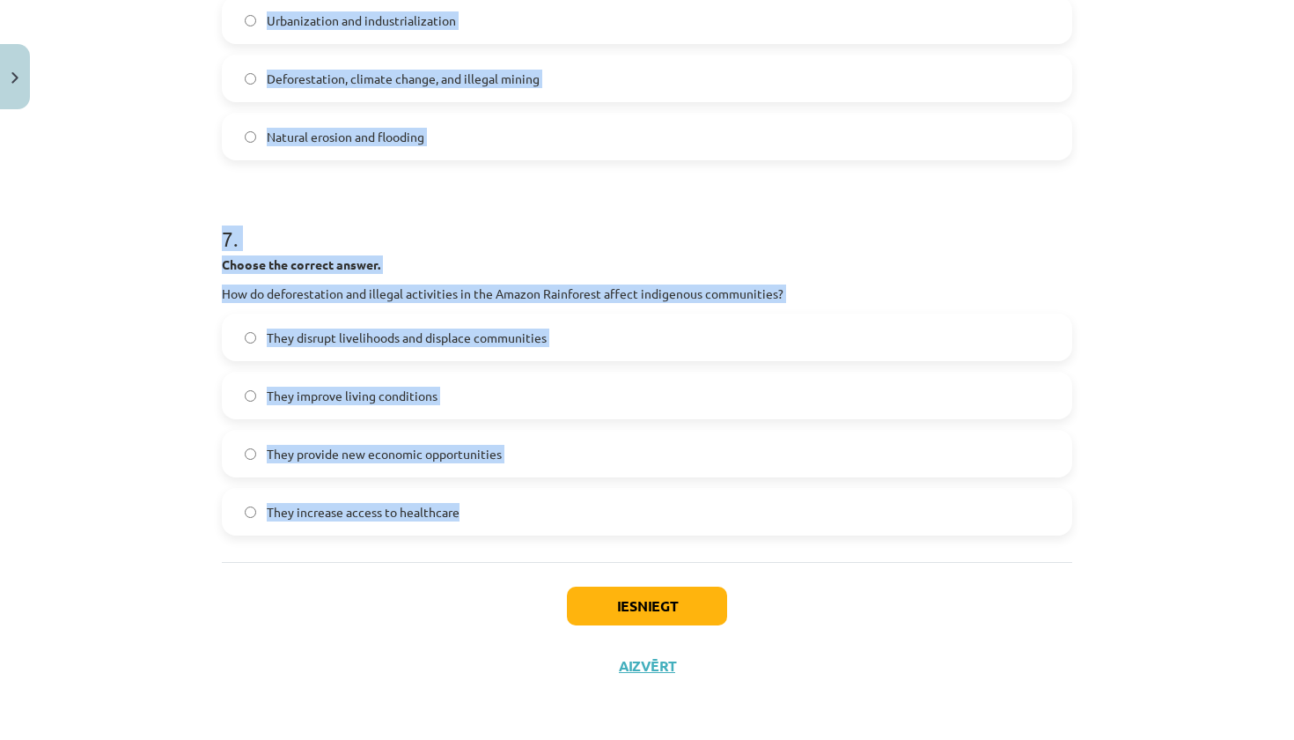
drag, startPoint x: 216, startPoint y: 209, endPoint x: 550, endPoint y: 531, distance: 464.5
copy form "Choose the correct answer. What is one of the key roles of the Amazon Rainfores…"
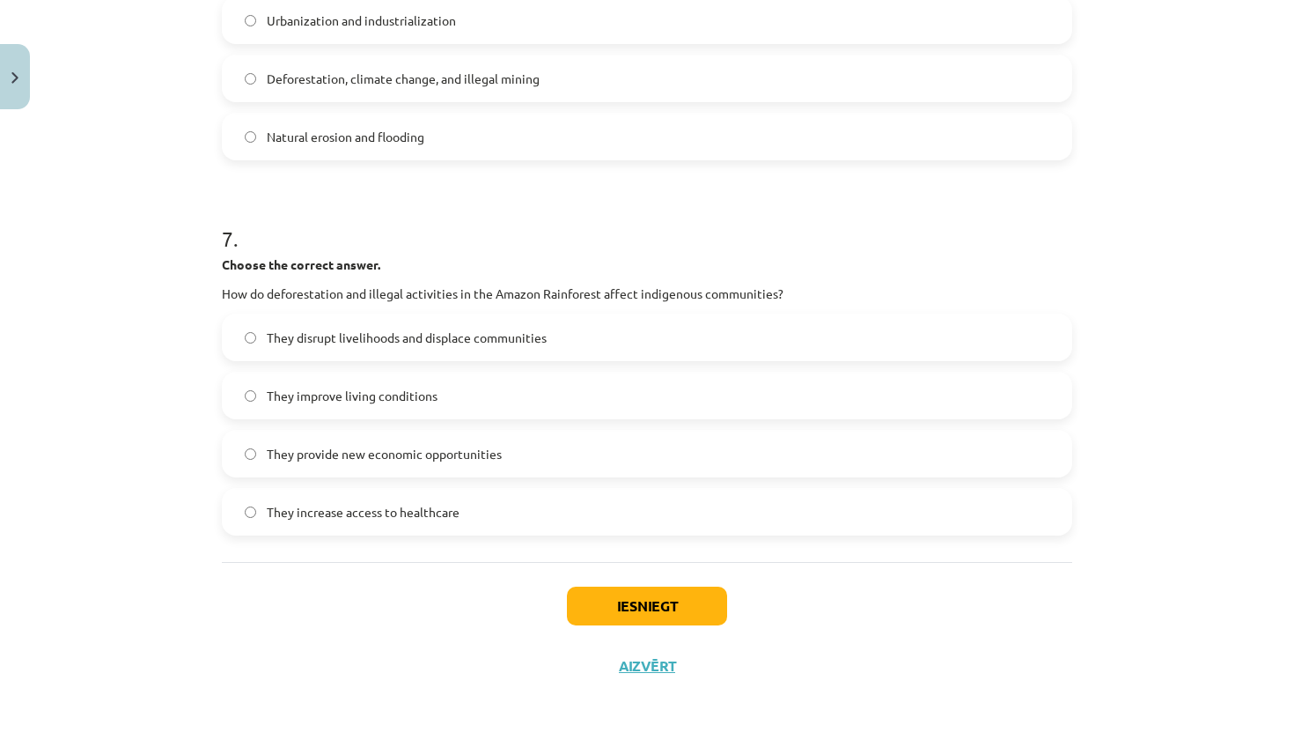
click at [879, 575] on div "Iesniegt Aizvērt" at bounding box center [647, 623] width 850 height 123
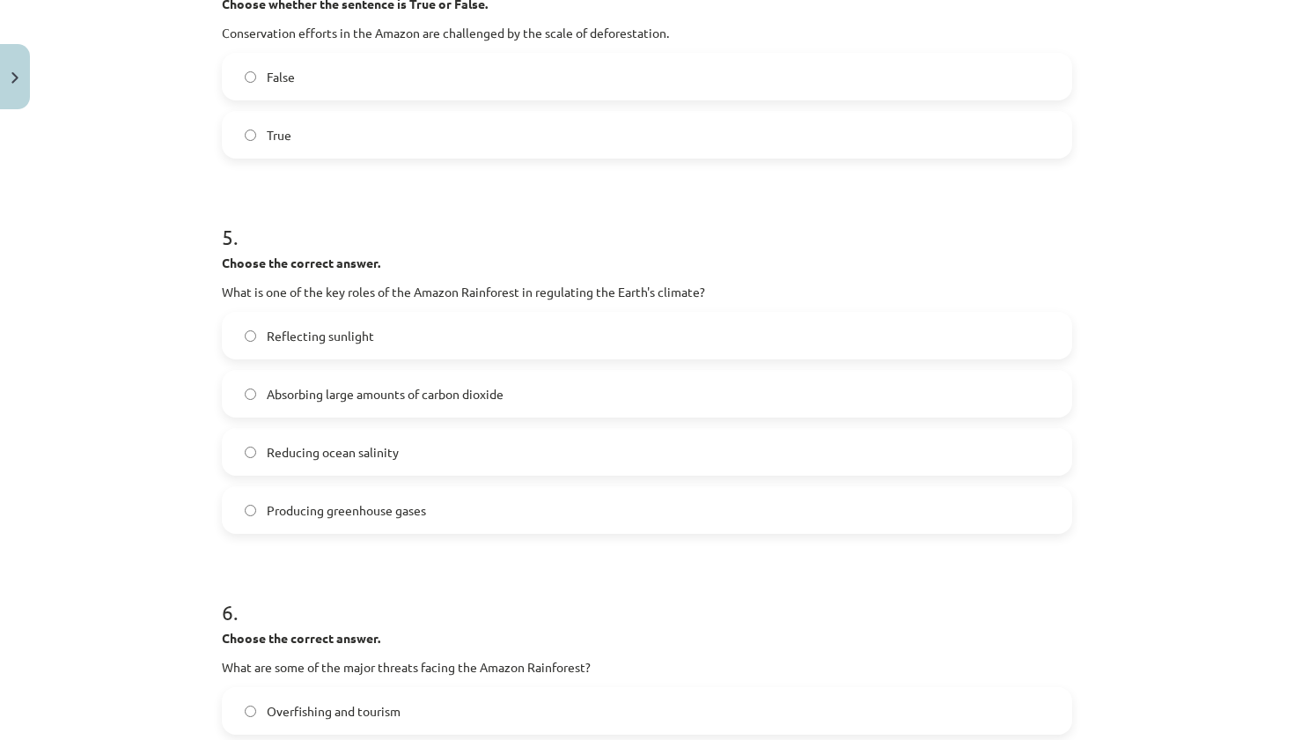
scroll to position [1211, 0]
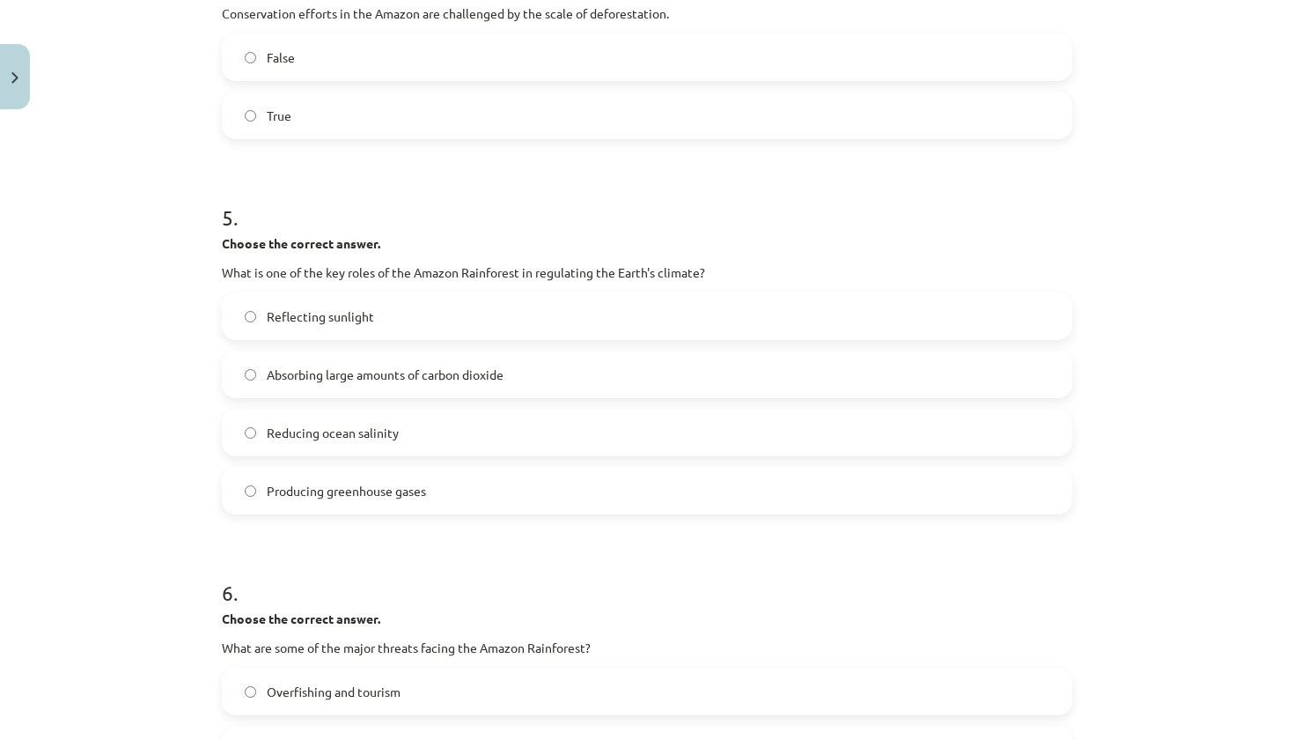
click at [294, 370] on span "Absorbing large amounts of carbon dioxide" at bounding box center [385, 374] width 237 height 18
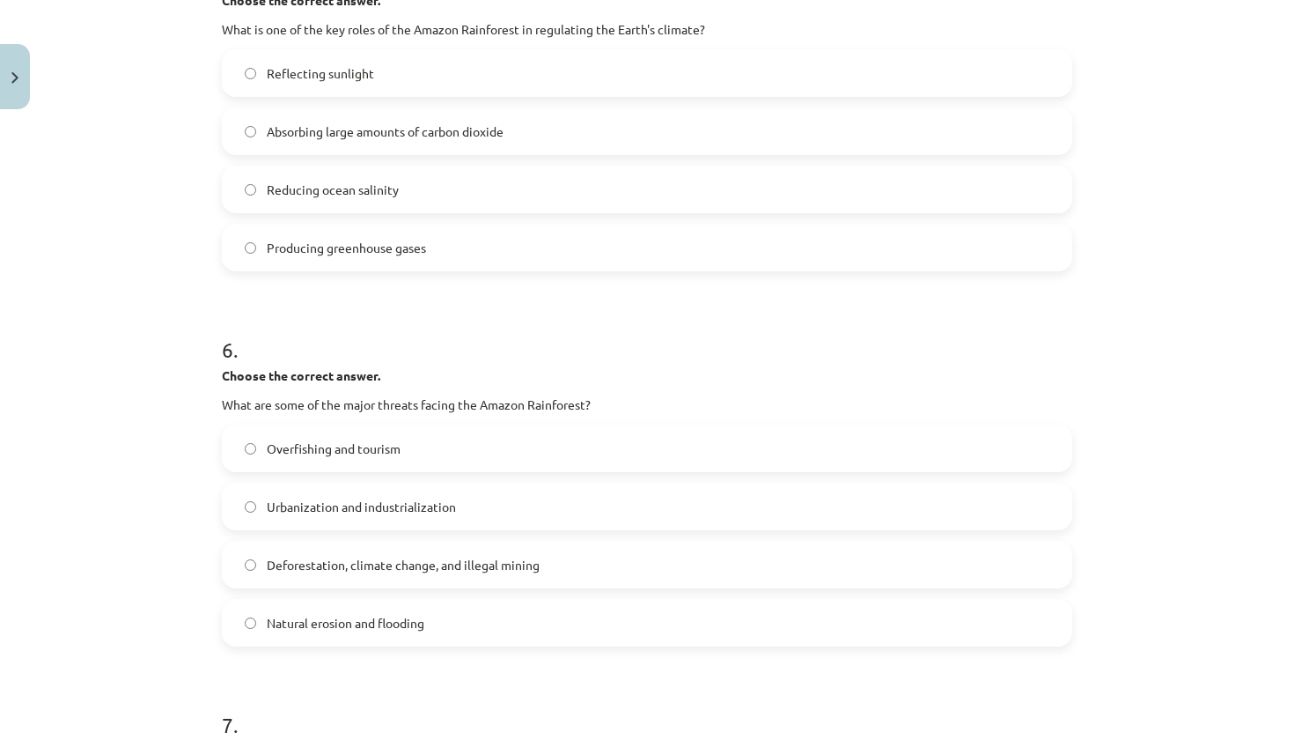
scroll to position [1458, 0]
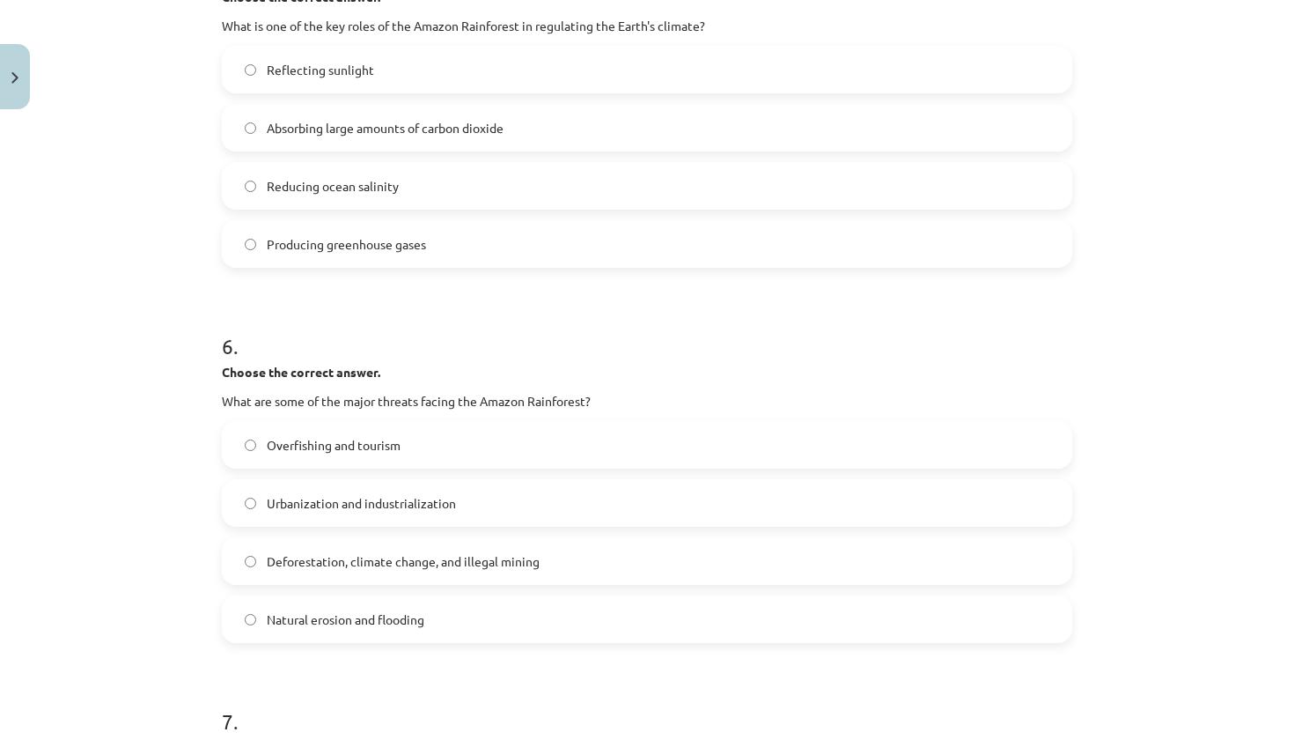
click at [341, 550] on label "Deforestation, climate change, and illegal mining" at bounding box center [647, 561] width 847 height 44
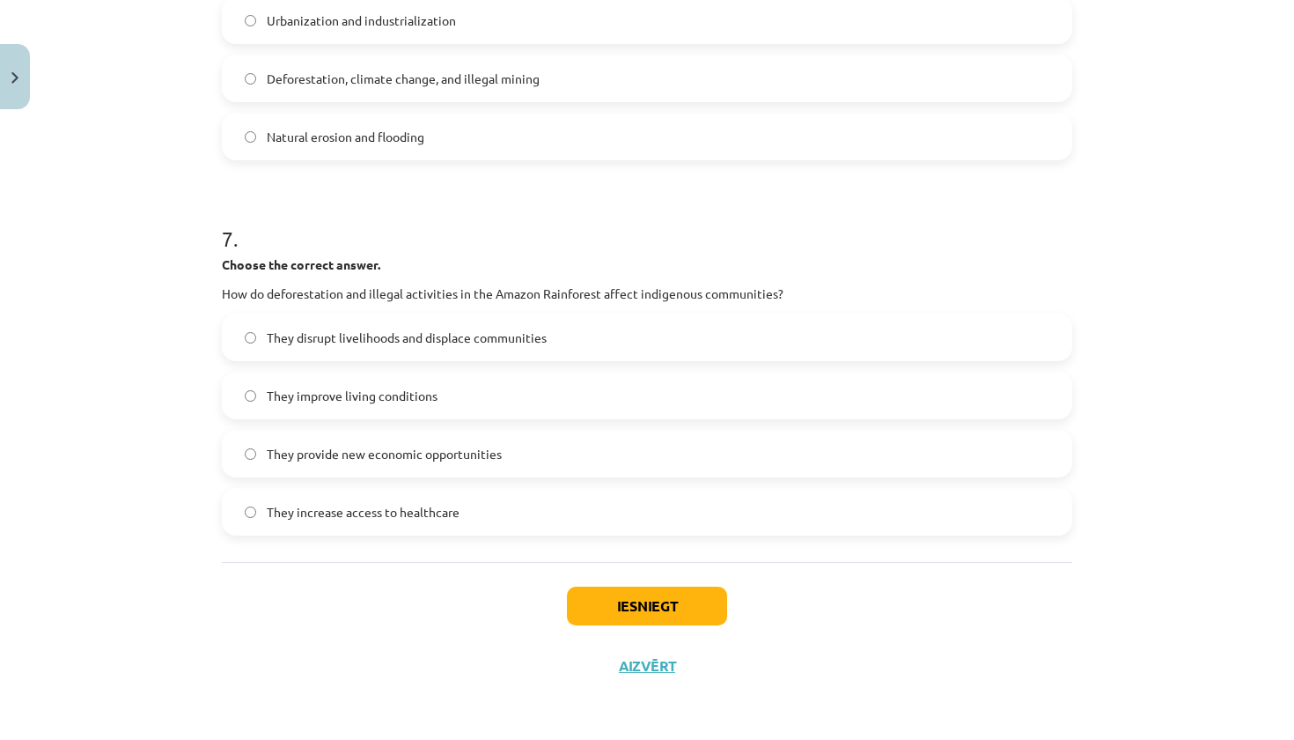
scroll to position [1943, 0]
click at [363, 356] on label "They disrupt livelihoods and displace communities" at bounding box center [647, 337] width 847 height 44
click at [655, 606] on button "Iesniegt" at bounding box center [647, 605] width 160 height 39
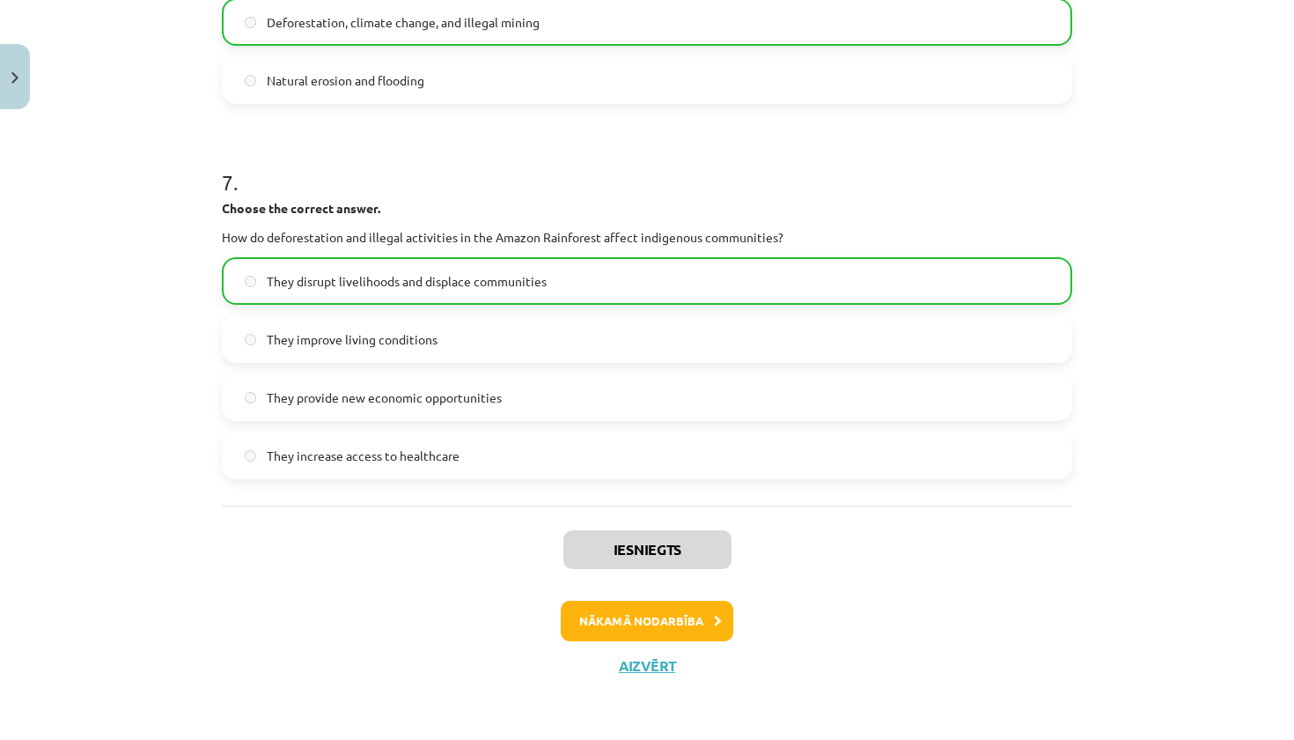
scroll to position [1998, 0]
click at [648, 662] on button "Aizvērt" at bounding box center [647, 666] width 67 height 18
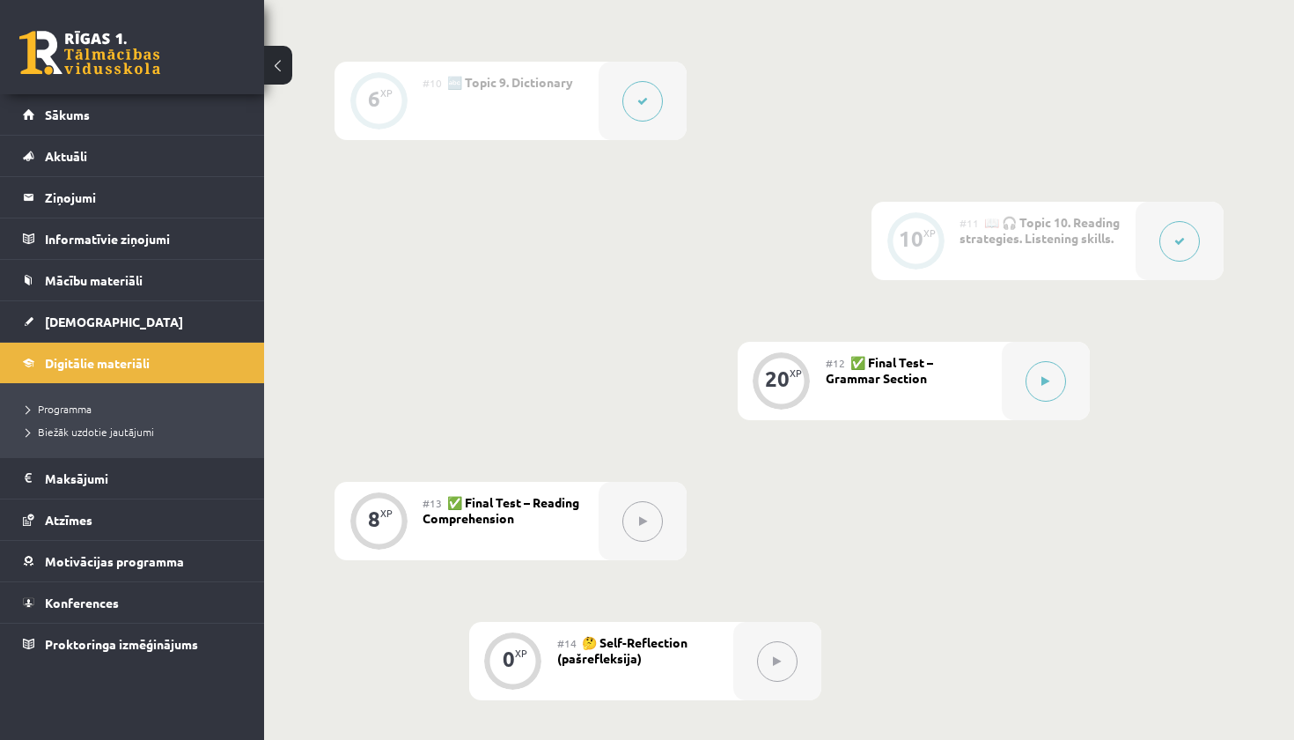
scroll to position [1693, 0]
click at [1044, 397] on button at bounding box center [1046, 383] width 40 height 40
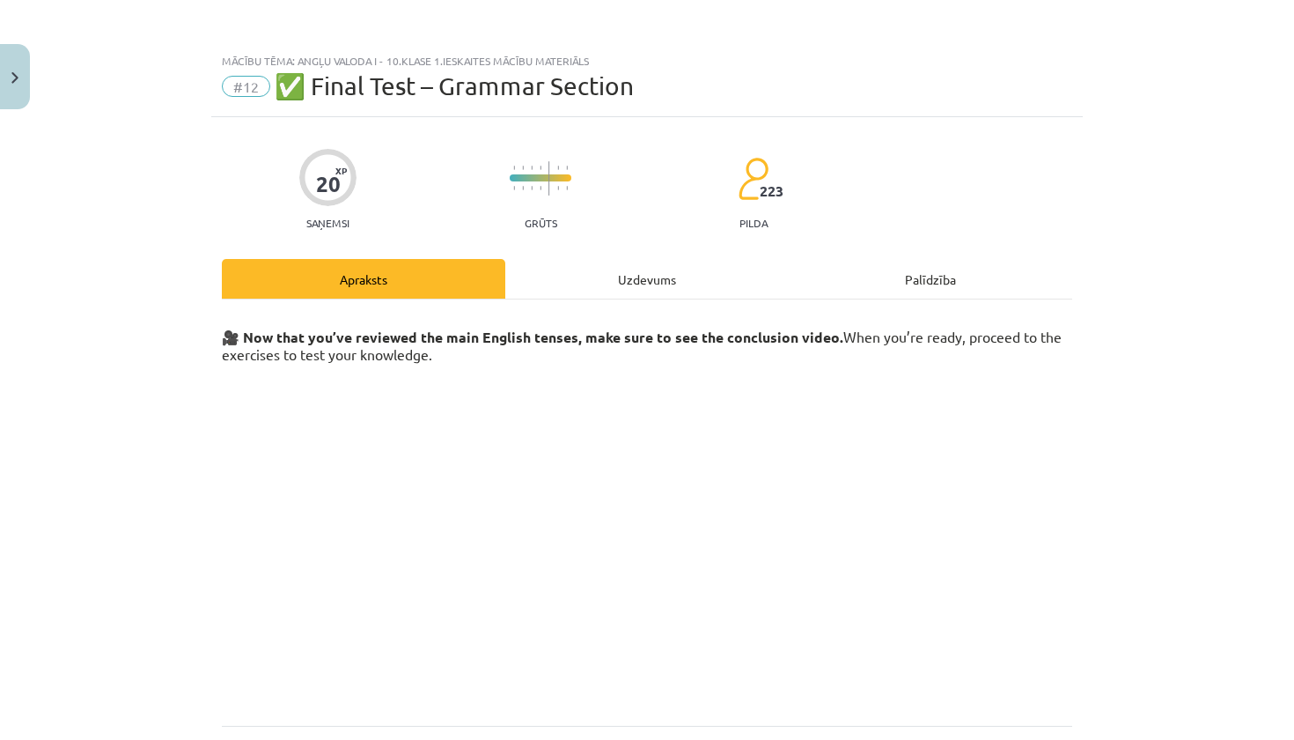
scroll to position [0, 0]
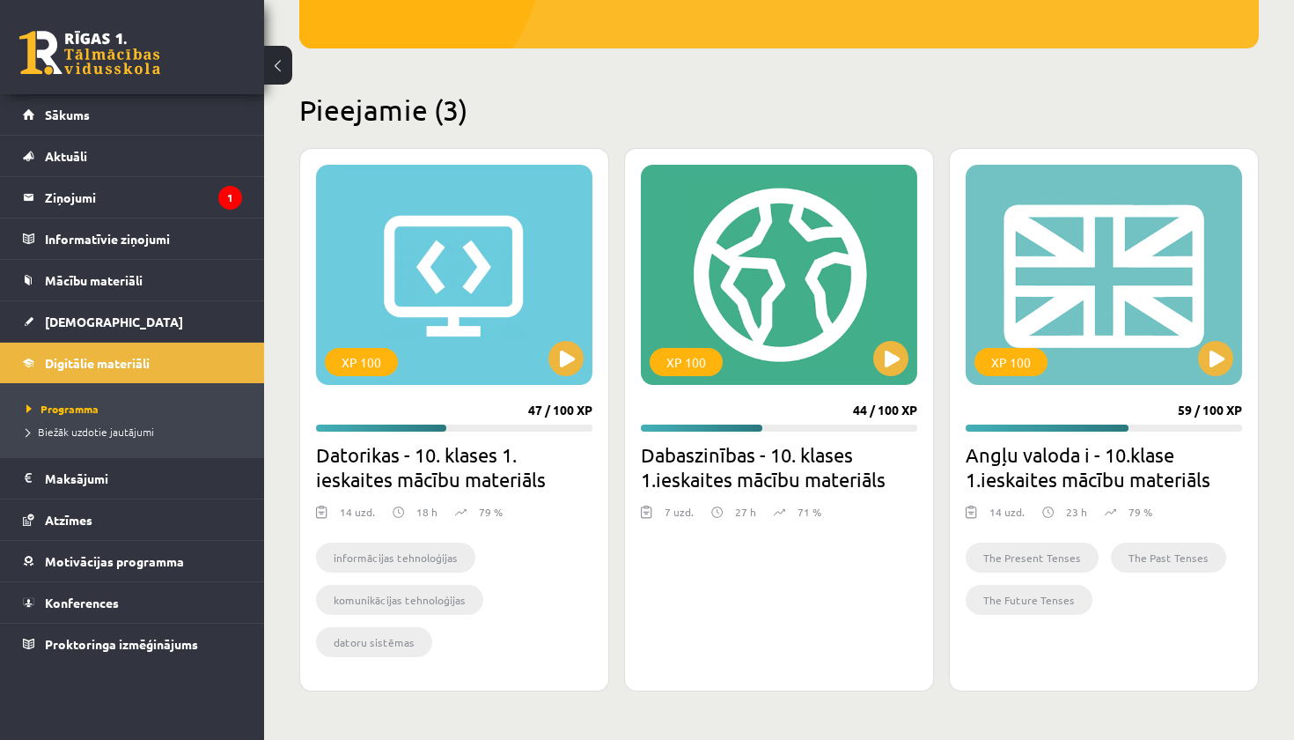
scroll to position [355, 0]
